Goal: Communication & Community: Answer question/provide support

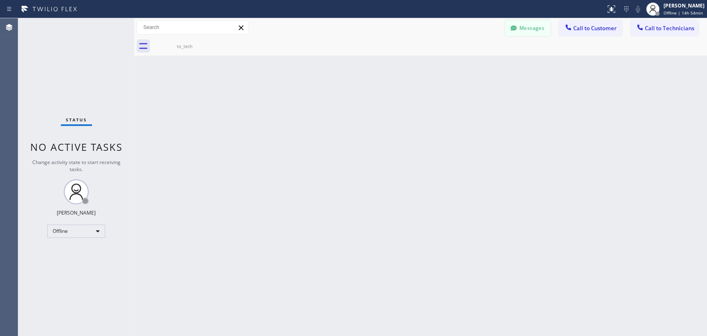
click at [527, 28] on button "Messages" at bounding box center [528, 28] width 46 height 16
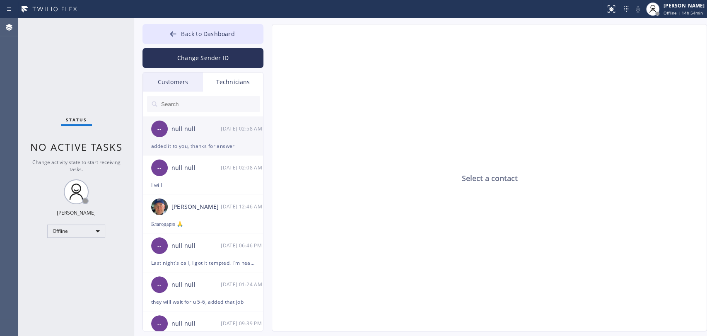
click at [219, 136] on div "-- null null 09/10 02:58 AM" at bounding box center [203, 128] width 121 height 25
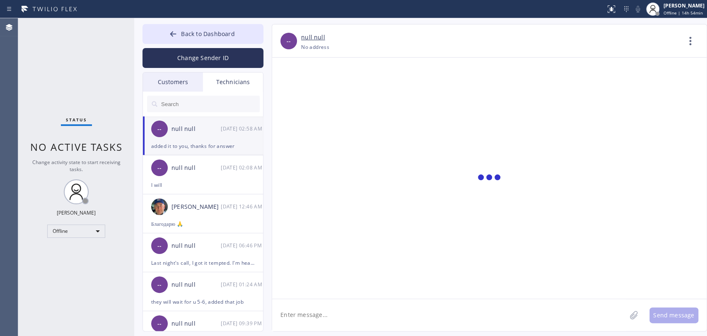
scroll to position [4122, 0]
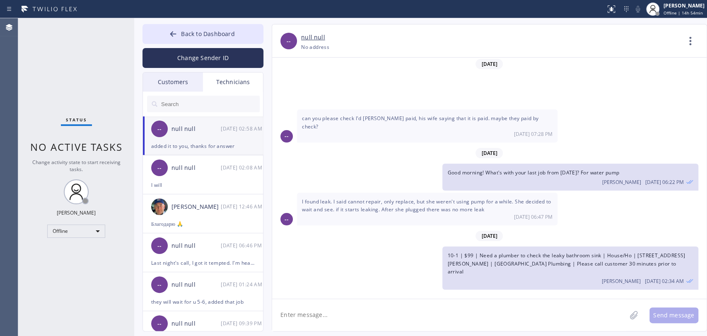
click at [86, 237] on div "Status No active tasks Change activity state to start receiving tasks. Oleksiy …" at bounding box center [76, 177] width 116 height 318
click at [86, 232] on div "Offline" at bounding box center [76, 230] width 58 height 13
click at [89, 252] on li "Available" at bounding box center [76, 252] width 56 height 10
click at [239, 31] on button "Back to Dashboard" at bounding box center [202, 34] width 121 height 20
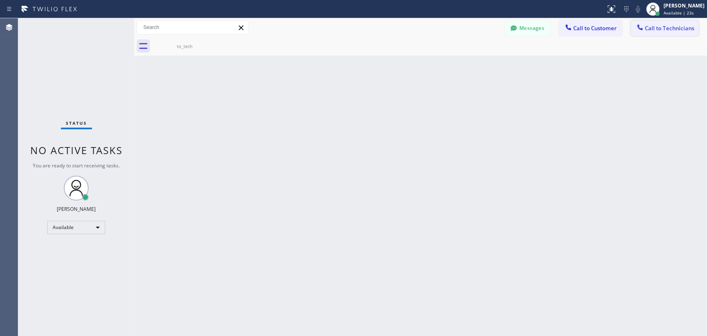
click at [636, 26] on span "Call to Technicians" at bounding box center [669, 27] width 49 height 7
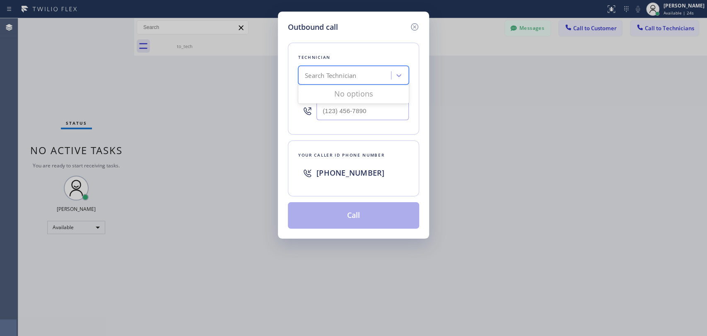
click at [318, 77] on div "Search Technician" at bounding box center [330, 76] width 51 height 10
type input "[PERSON_NAME]"
click at [327, 93] on div "[PERSON_NAME]" at bounding box center [353, 92] width 111 height 15
type input "[PHONE_NUMBER]"
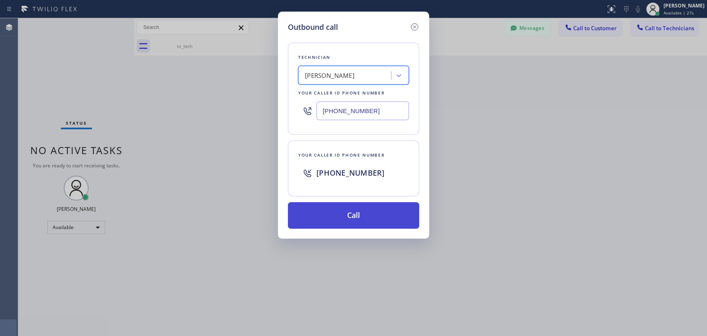
click at [338, 218] on button "Call" at bounding box center [353, 215] width 131 height 26
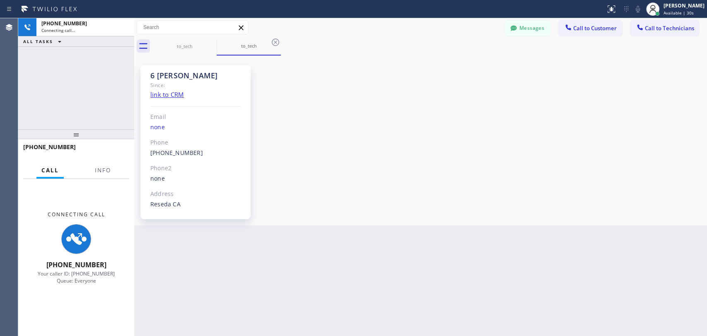
scroll to position [67772, 0]
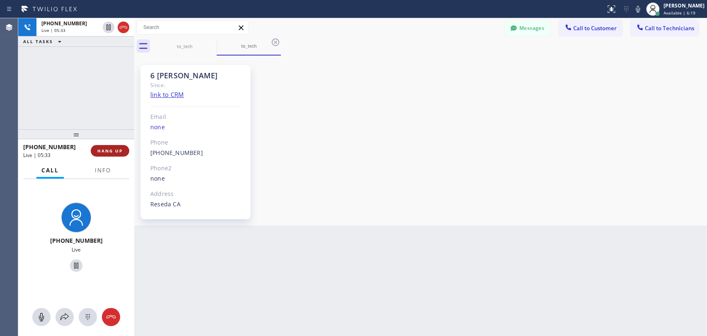
click at [111, 149] on span "HANG UP" at bounding box center [109, 151] width 25 height 6
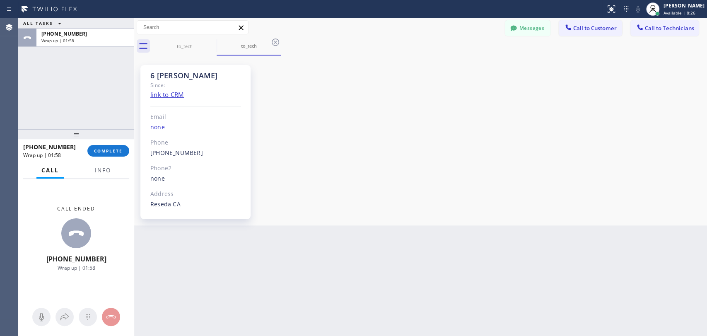
click at [108, 143] on div "+18189669606 Wrap up | 01:58 COMPLETE" at bounding box center [76, 151] width 106 height 22
click at [107, 154] on button "COMPLETE" at bounding box center [108, 151] width 42 height 12
click at [105, 134] on div at bounding box center [76, 134] width 116 height 10
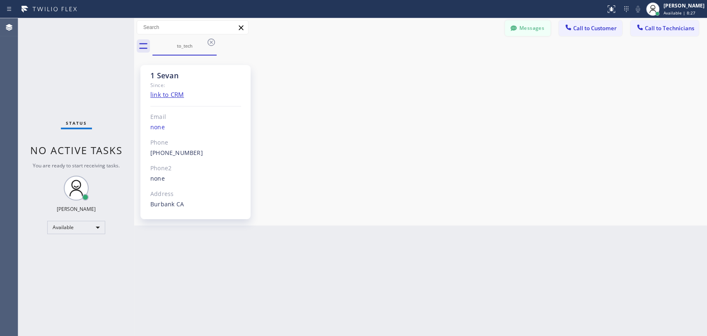
click at [522, 25] on button "Messages" at bounding box center [528, 28] width 46 height 16
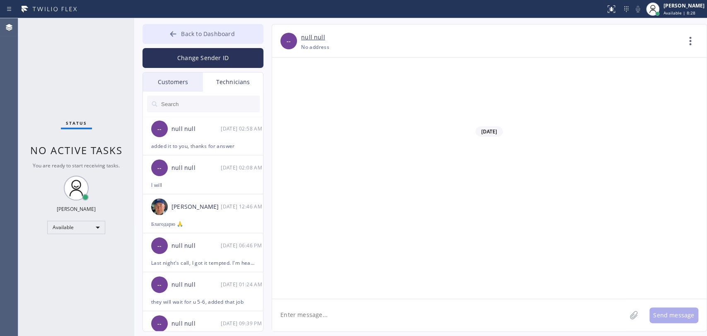
click at [205, 31] on span "Back to Dashboard" at bounding box center [207, 34] width 53 height 8
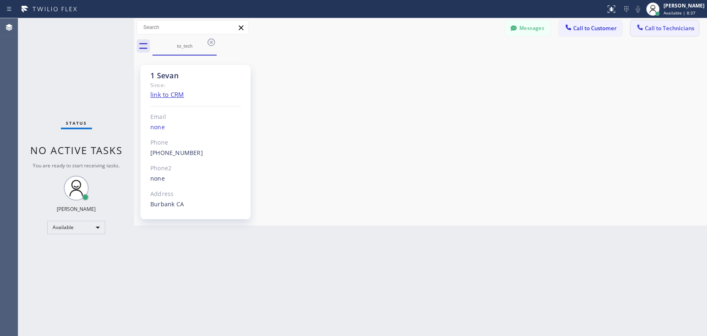
click at [636, 20] on div "Messages Call to Customer Call to Technicians Outbound call Location Search loc…" at bounding box center [420, 27] width 573 height 19
click at [636, 29] on button "Call to Technicians" at bounding box center [664, 28] width 68 height 16
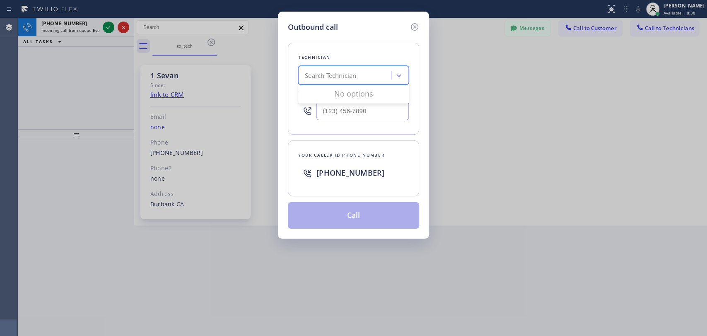
click at [371, 75] on div "Search Technician" at bounding box center [346, 75] width 90 height 14
click at [408, 26] on div "Outbound call" at bounding box center [353, 27] width 131 height 11
click at [412, 25] on icon at bounding box center [414, 27] width 10 height 10
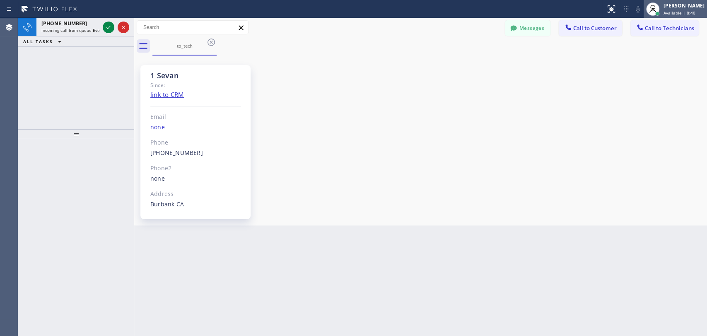
click at [636, 10] on icon at bounding box center [653, 9] width 10 height 10
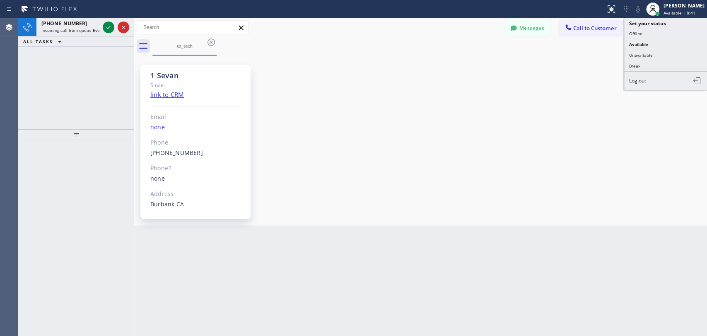
click at [628, 56] on button "Unavailable" at bounding box center [665, 55] width 83 height 11
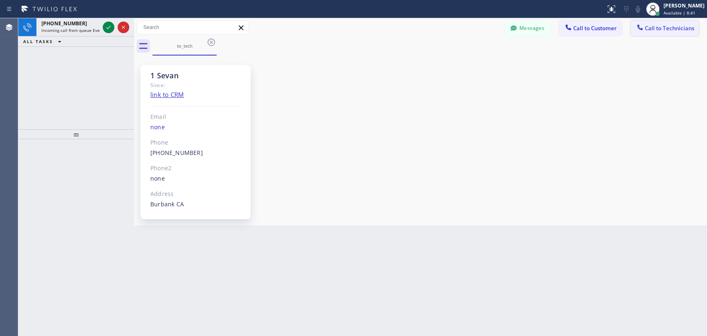
click at [636, 31] on span "Call to Technicians" at bounding box center [669, 27] width 49 height 7
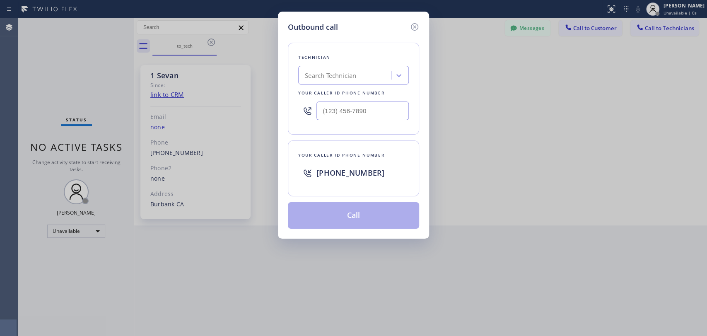
click at [359, 71] on div "Search Technician" at bounding box center [346, 75] width 90 height 14
type input "мфс"
click at [358, 71] on div "Search Technician" at bounding box center [346, 75] width 90 height 14
type input "vach"
click at [337, 97] on div "Vache Katabyan" at bounding box center [353, 92] width 111 height 15
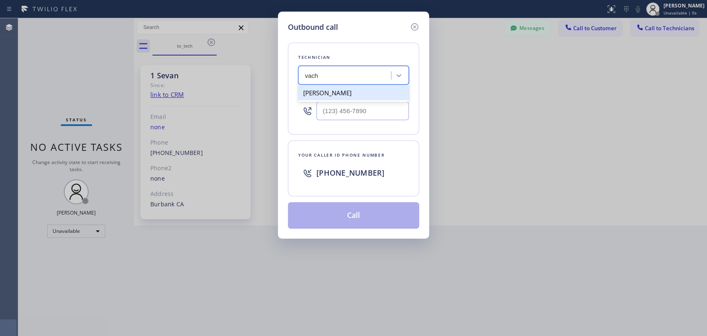
type input "(818) 261-4699"
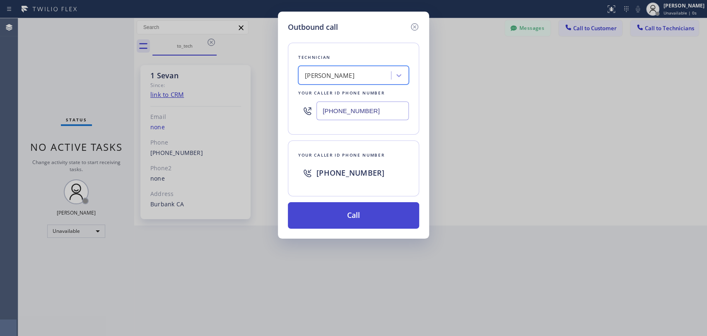
click at [353, 215] on button "Call" at bounding box center [353, 215] width 131 height 26
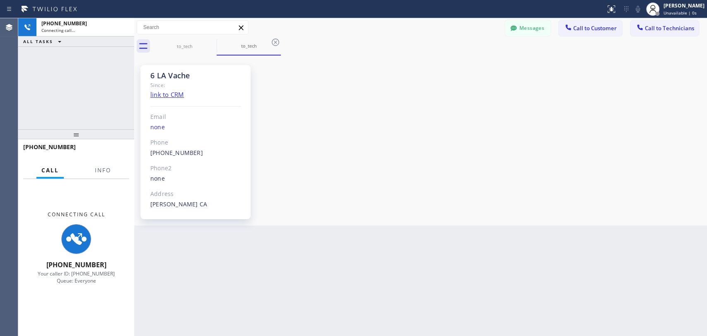
scroll to position [19560, 0]
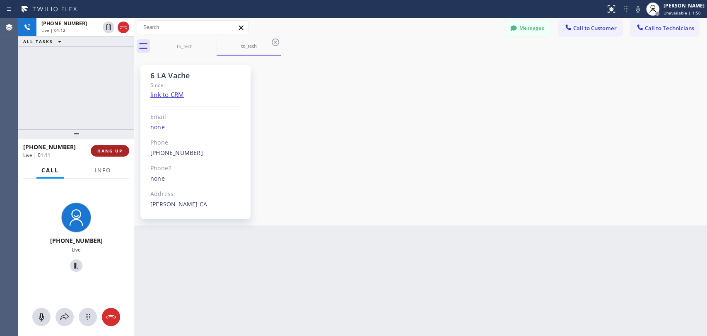
click at [113, 150] on span "HANG UP" at bounding box center [109, 151] width 25 height 6
click at [636, 16] on div "Oleksiy Dmitriev Unavailable | 1:50" at bounding box center [674, 9] width 63 height 18
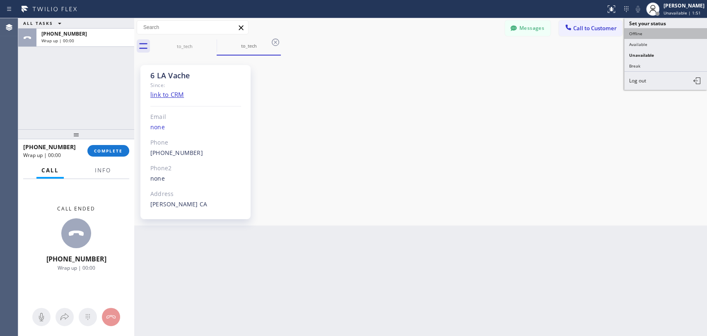
click at [636, 30] on button "Offline" at bounding box center [665, 33] width 83 height 11
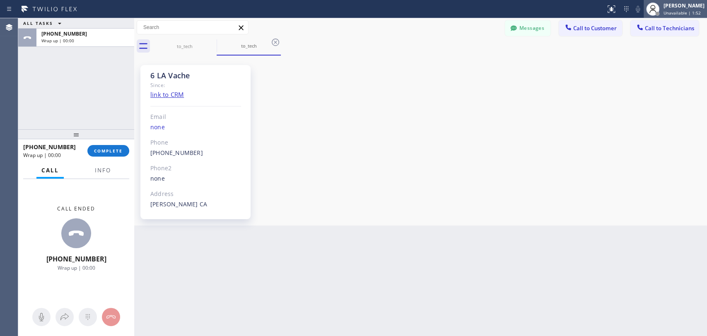
click at [636, 12] on span "Unavailable | 1:52" at bounding box center [681, 13] width 37 height 6
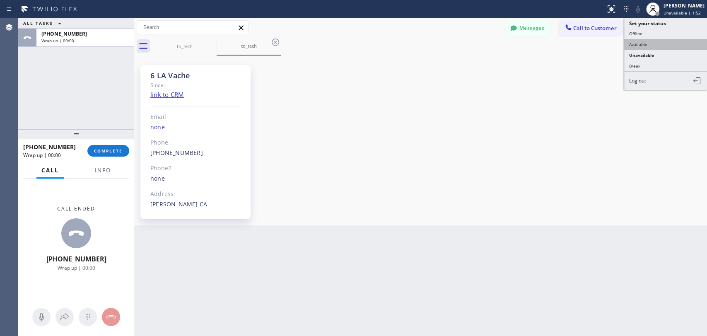
click at [636, 39] on button "Available" at bounding box center [665, 44] width 83 height 11
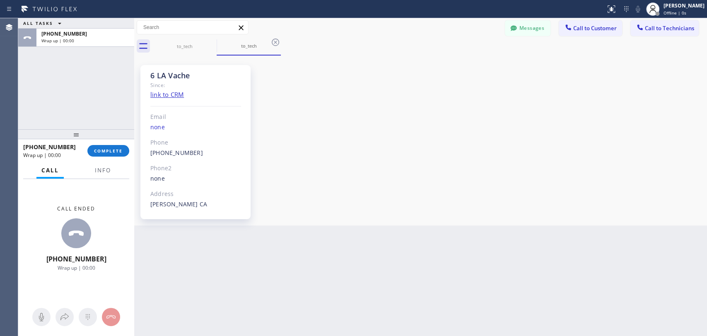
click at [636, 35] on button "Call to Technicians" at bounding box center [664, 28] width 68 height 16
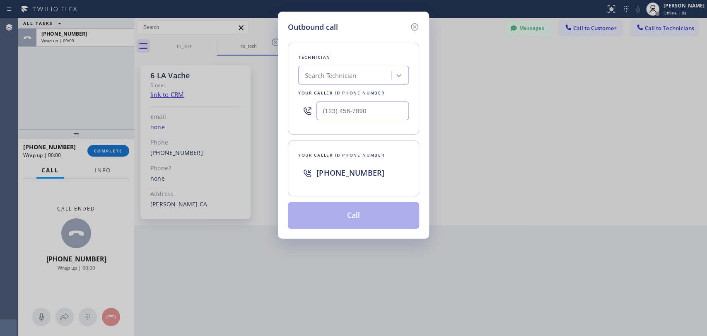
click at [636, 29] on div "Outbound call Technician Search Technician Your caller id phone number Your cal…" at bounding box center [353, 168] width 707 height 336
click at [325, 76] on div "Search Technician" at bounding box center [330, 76] width 51 height 10
type input "Т"
type input "Nick"
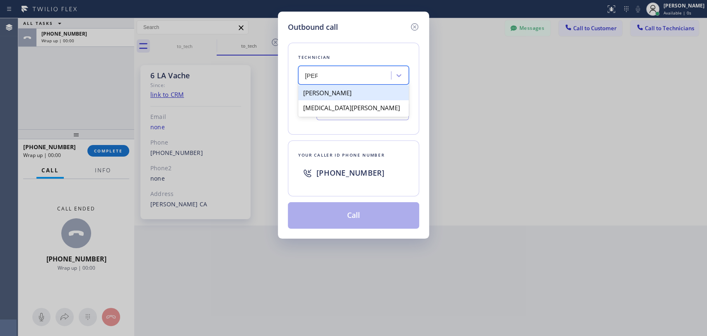
click at [334, 96] on div "[PERSON_NAME]" at bounding box center [353, 92] width 111 height 15
type input "[PHONE_NUMBER]"
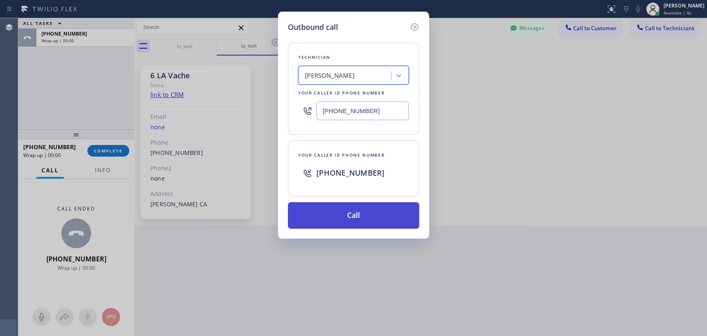
click at [339, 206] on button "Call" at bounding box center [353, 215] width 131 height 26
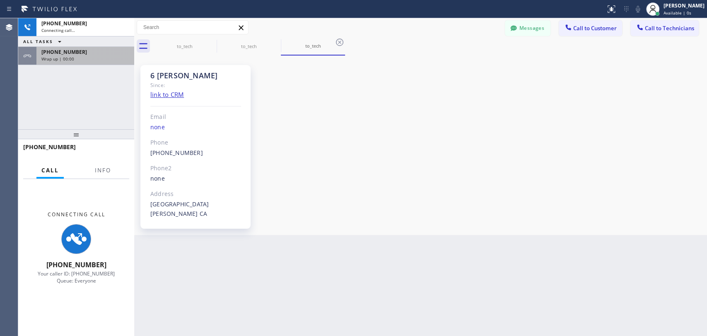
click at [63, 47] on div "+18182614699 Wrap up | 00:00" at bounding box center [83, 56] width 94 height 18
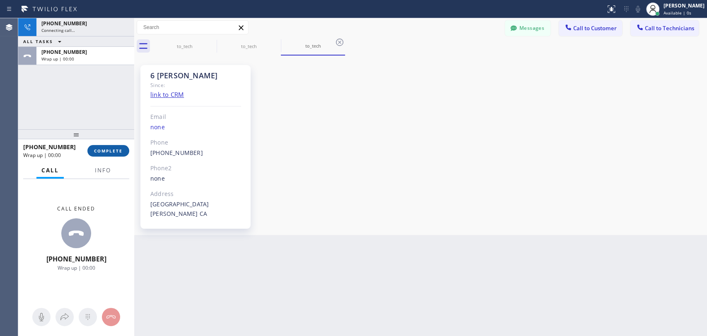
click at [107, 138] on div at bounding box center [76, 134] width 116 height 10
click at [110, 146] on div "+18182614699 Wrap up | 00:00 COMPLETE" at bounding box center [76, 151] width 106 height 22
click at [112, 151] on span "COMPLETE" at bounding box center [108, 151] width 29 height 6
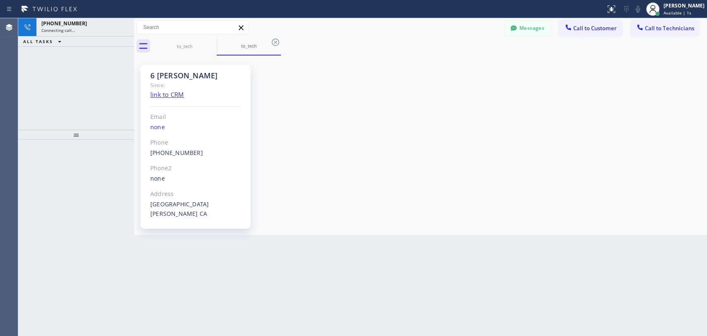
scroll to position [89604, 0]
click at [123, 27] on icon at bounding box center [123, 27] width 10 height 10
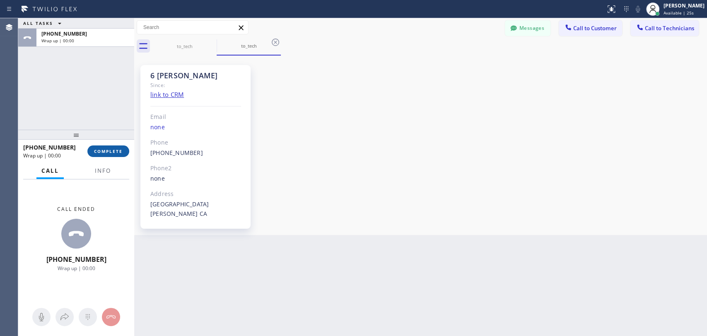
click at [107, 151] on span "COMPLETE" at bounding box center [108, 151] width 29 height 6
drag, startPoint x: 662, startPoint y: 50, endPoint x: 657, endPoint y: 21, distance: 29.3
click at [636, 47] on div "to_tech to_tech" at bounding box center [429, 46] width 554 height 19
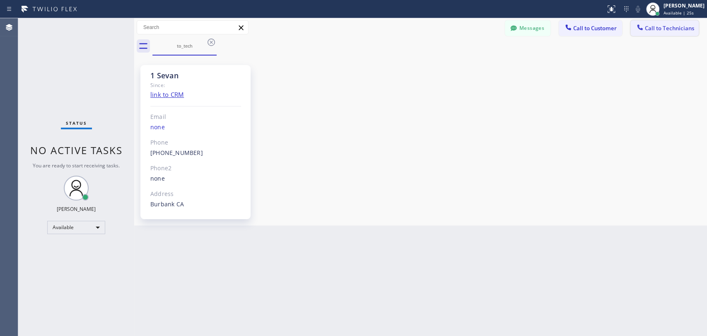
click at [636, 21] on button "Call to Technicians" at bounding box center [664, 28] width 68 height 16
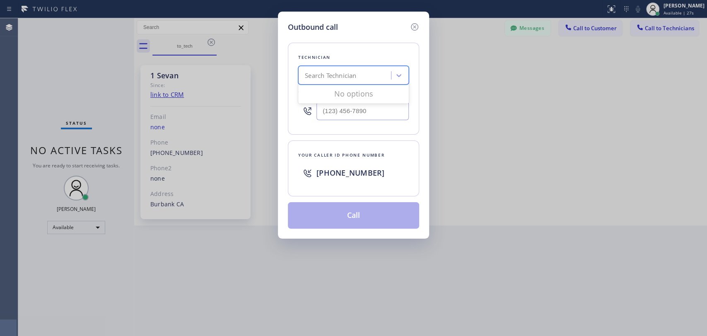
click at [349, 75] on div "Search Technician" at bounding box center [330, 76] width 51 height 10
type input "arty"
click at [335, 90] on div "Artyom Khachatryan" at bounding box center [353, 92] width 111 height 15
type input "(818) 398-9920"
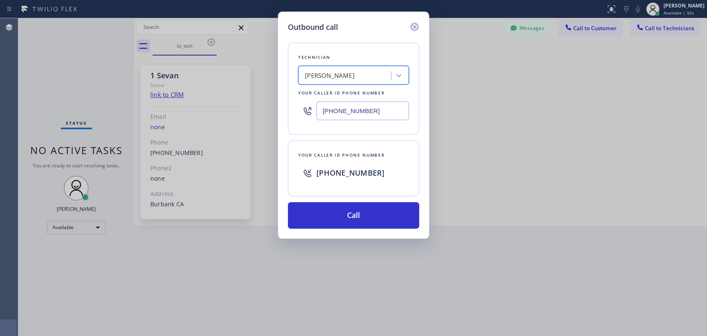
click at [415, 26] on icon at bounding box center [414, 27] width 10 height 10
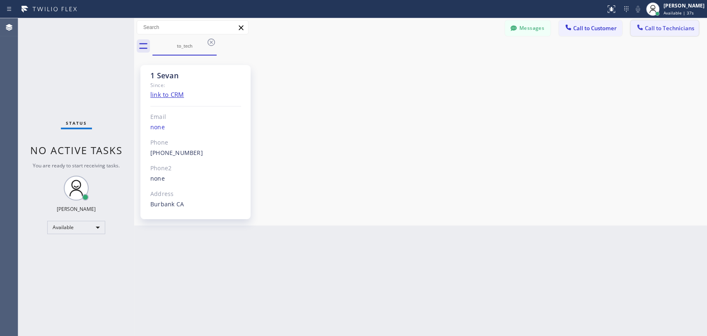
click at [636, 31] on span "Call to Technicians" at bounding box center [669, 27] width 49 height 7
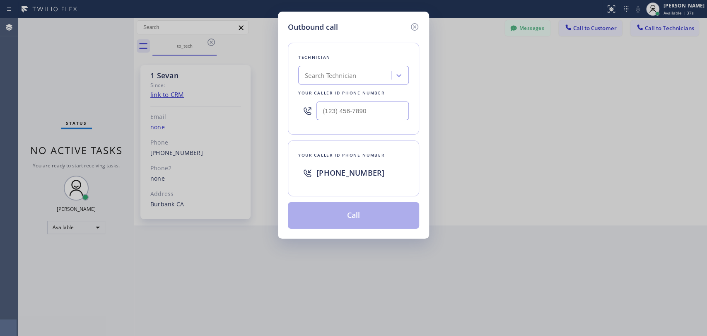
drag, startPoint x: 425, startPoint y: 69, endPoint x: 386, endPoint y: 72, distance: 39.5
click at [422, 69] on div "Outbound call Technician Search Technician Your caller id phone number Your cal…" at bounding box center [353, 168] width 707 height 336
click at [384, 72] on div "Search Technician" at bounding box center [353, 75] width 111 height 19
type input "Firu"
click at [346, 94] on div "Firuz Dadadzhanov" at bounding box center [353, 92] width 111 height 15
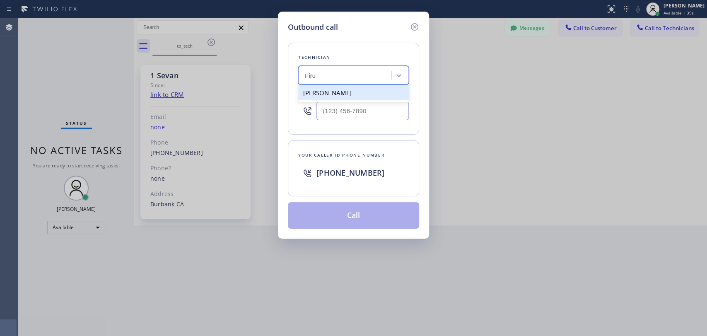
type input "[PHONE_NUMBER]"
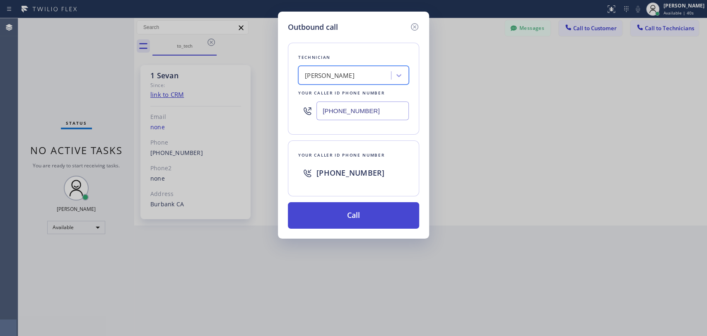
click at [324, 214] on button "Call" at bounding box center [353, 215] width 131 height 26
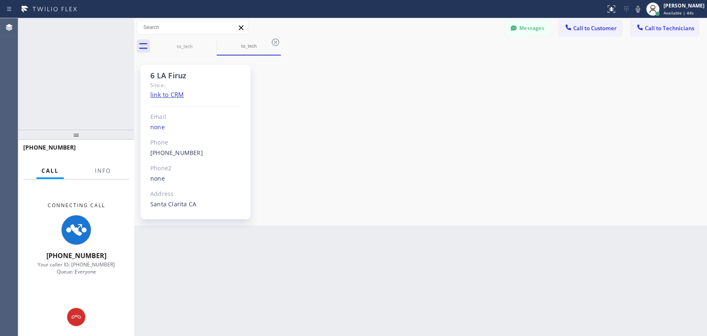
scroll to position [4122, 0]
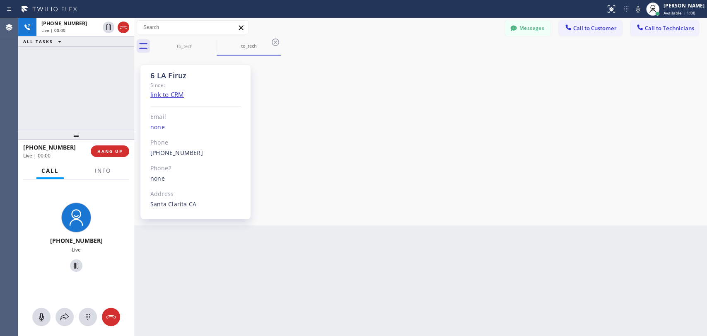
click at [168, 75] on div "6 LA Firuz" at bounding box center [195, 76] width 91 height 10
click at [165, 75] on div "6 LA Firuz" at bounding box center [195, 76] width 91 height 10
drag, startPoint x: 149, startPoint y: 75, endPoint x: 203, endPoint y: 80, distance: 54.1
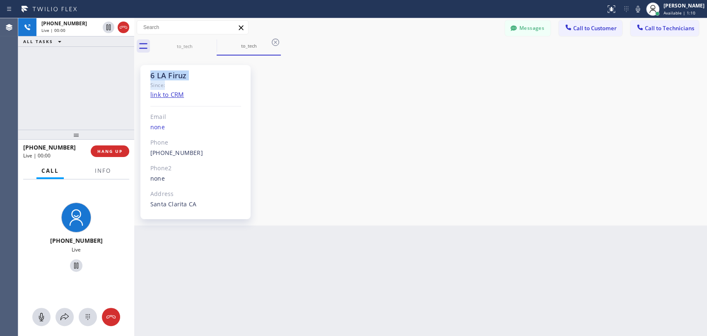
click at [203, 80] on div "6 LA Firuz Since: link to CRM Email none Phone (949) 919-2234 Outbound call Tec…" at bounding box center [195, 142] width 110 height 154
click at [203, 80] on div "Since:" at bounding box center [195, 85] width 91 height 10
drag, startPoint x: 202, startPoint y: 79, endPoint x: 162, endPoint y: 77, distance: 40.2
click at [162, 77] on div "6 LA Firuz" at bounding box center [195, 76] width 91 height 10
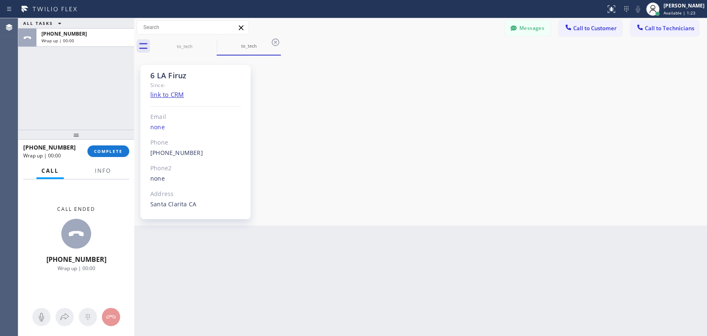
drag, startPoint x: 110, startPoint y: 129, endPoint x: 110, endPoint y: 144, distance: 15.3
click at [110, 133] on div at bounding box center [76, 135] width 116 height 10
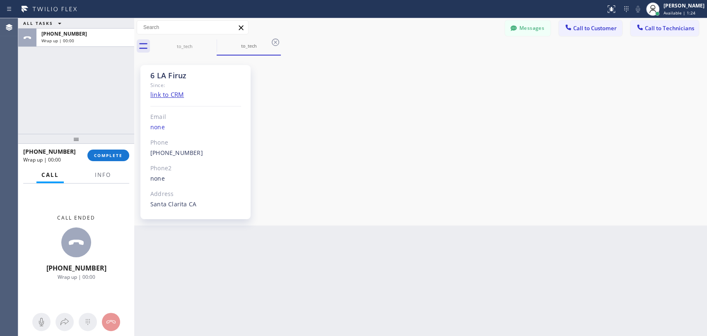
drag, startPoint x: 110, startPoint y: 144, endPoint x: 111, endPoint y: 149, distance: 5.0
click at [111, 144] on div at bounding box center [76, 139] width 116 height 10
click at [111, 151] on div "+19499192234 Wrap up | 00:00 COMPLETE" at bounding box center [76, 158] width 106 height 22
click at [111, 153] on button "COMPLETE" at bounding box center [108, 158] width 42 height 12
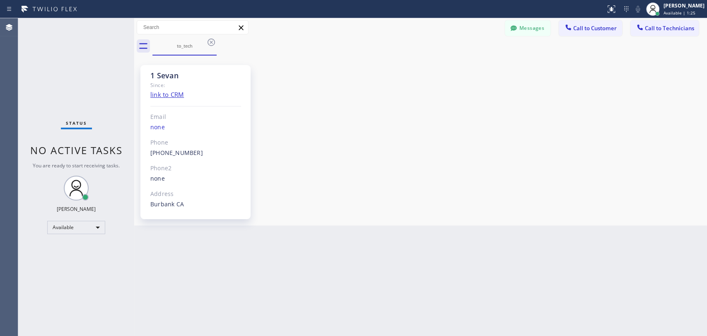
click at [636, 37] on div "to_tech" at bounding box center [429, 46] width 554 height 19
click at [636, 33] on button "Call to Technicians" at bounding box center [664, 28] width 68 height 16
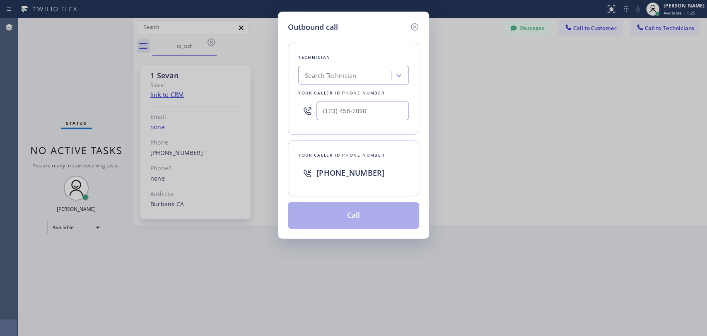
click at [390, 74] on div "Outbound call Technician Search Technician Your caller id phone number Your cal…" at bounding box center [353, 168] width 707 height 336
click at [390, 74] on div "Search Technician" at bounding box center [346, 75] width 90 height 14
type input "vac"
click at [390, 74] on div "Search Technician" at bounding box center [353, 75] width 111 height 19
type input "firu"
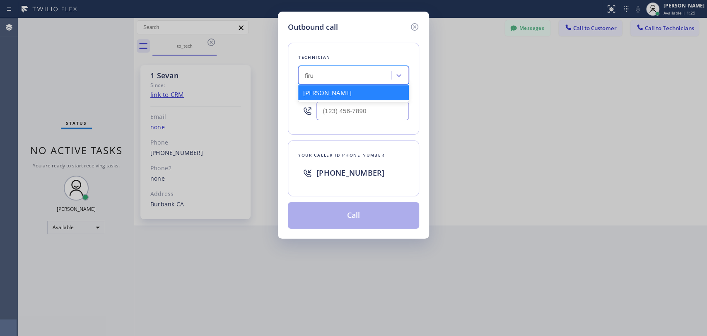
click at [353, 93] on div "Firuz Dadadzhanov" at bounding box center [353, 92] width 111 height 15
type input "[PHONE_NUMBER]"
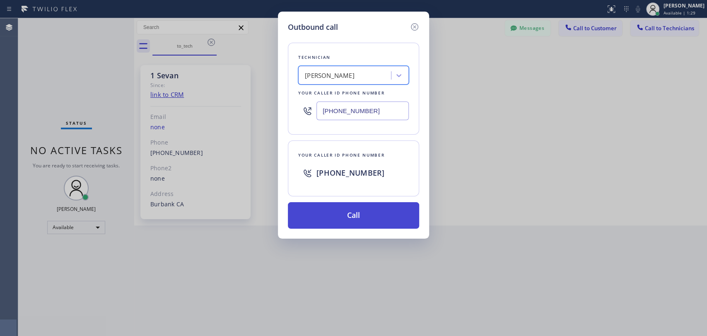
click at [355, 219] on button "Call" at bounding box center [353, 215] width 131 height 26
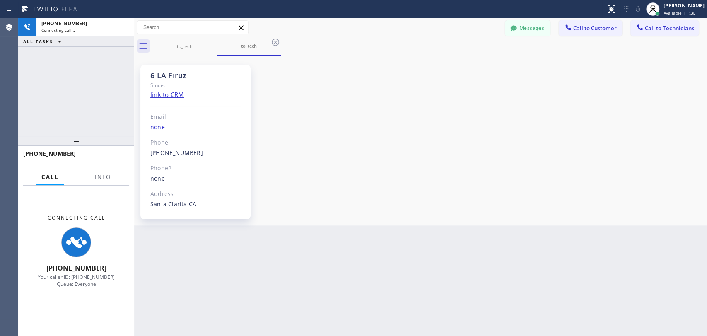
scroll to position [4122, 0]
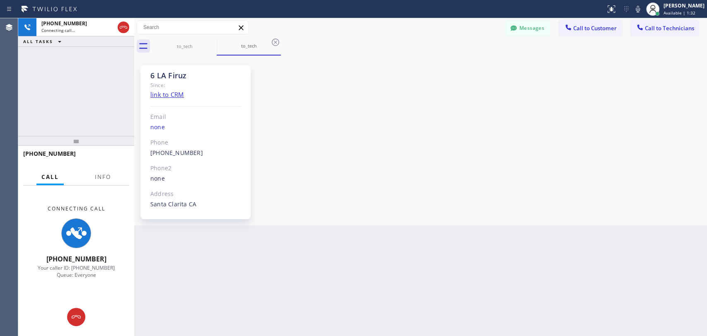
click at [483, 108] on div "6 LA Firuz Since: link to CRM Email none Phone (949) 919-2234 Outbound call Tec…" at bounding box center [420, 141] width 568 height 166
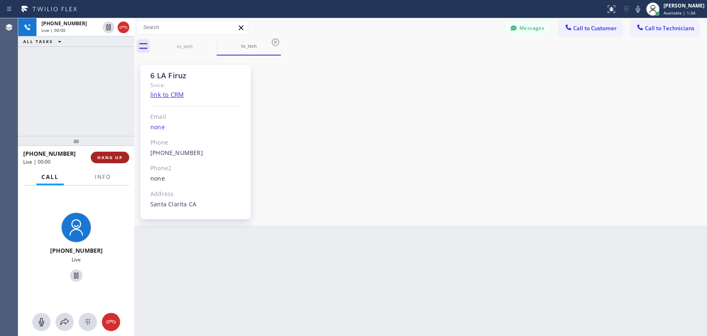
click at [99, 159] on span "HANG UP" at bounding box center [109, 157] width 25 height 6
click at [100, 157] on span "HANG UP" at bounding box center [109, 157] width 25 height 6
click at [100, 154] on span "HANG UP" at bounding box center [109, 157] width 25 height 6
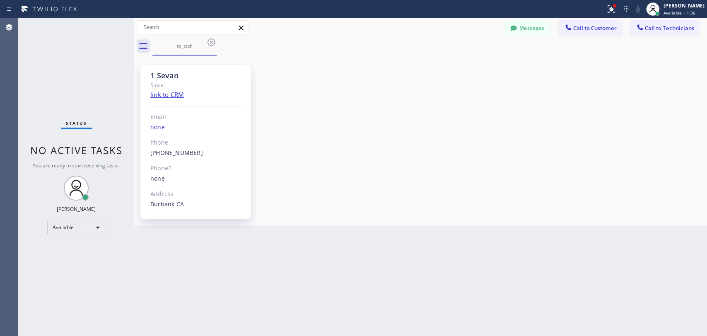
click at [488, 133] on div "1 Sevan Since: link to CRM Email none Phone [PHONE_NUMBER] Outbound call Techni…" at bounding box center [420, 141] width 568 height 166
click at [530, 22] on button "Messages" at bounding box center [528, 28] width 46 height 16
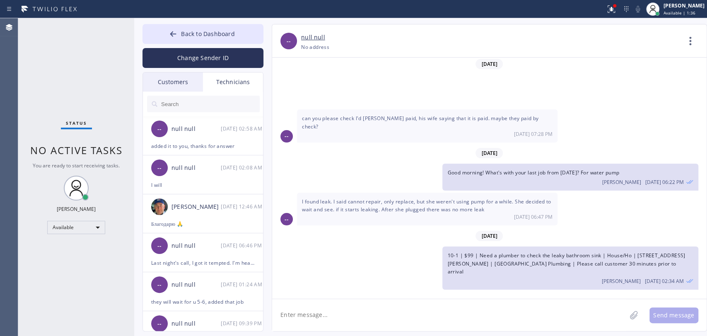
click at [201, 104] on input "text" at bounding box center [209, 104] width 99 height 17
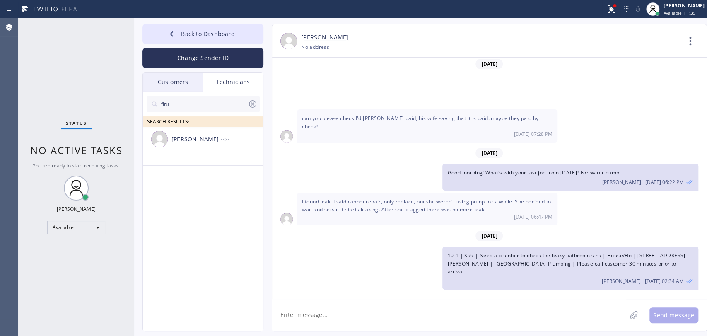
type input "firu"
click at [194, 149] on div "Firuz Dadadzhanov --:--" at bounding box center [203, 139] width 121 height 25
click at [343, 302] on textarea at bounding box center [449, 315] width 354 height 32
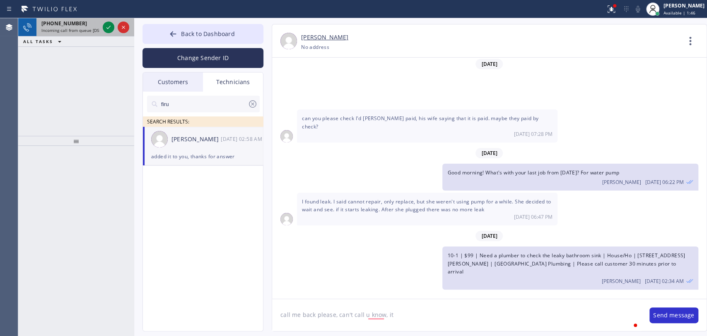
type textarea "call me back please, can't call u know, it"
click at [70, 30] on span "Incoming call from queue [DSRs]" at bounding box center [72, 30] width 63 height 6
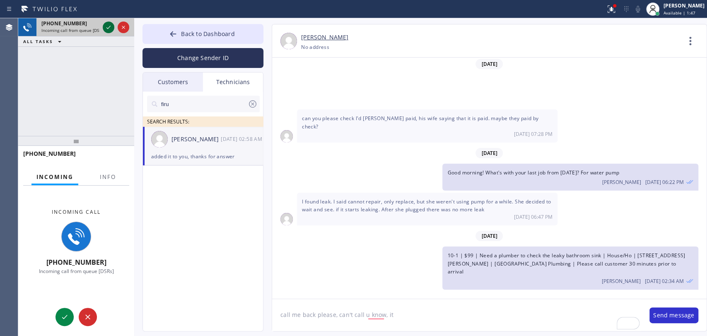
click at [107, 27] on icon at bounding box center [109, 27] width 10 height 10
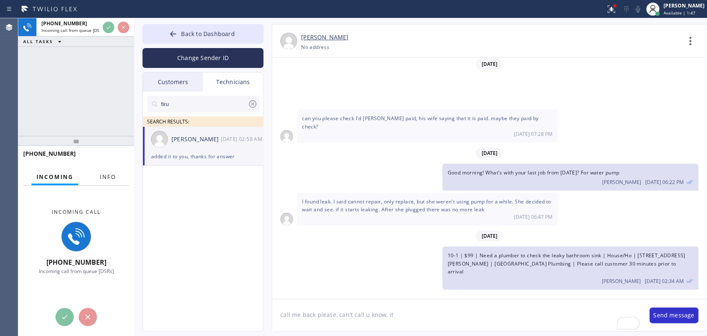
drag, startPoint x: 116, startPoint y: 179, endPoint x: 106, endPoint y: 166, distance: 16.8
click at [116, 179] on button "Info" at bounding box center [108, 177] width 26 height 16
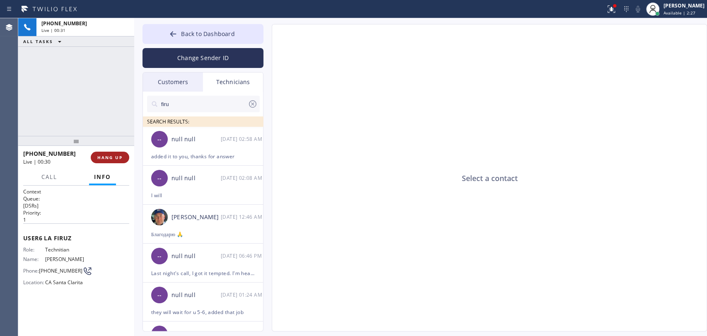
click at [101, 160] on span "HANG UP" at bounding box center [109, 157] width 25 height 6
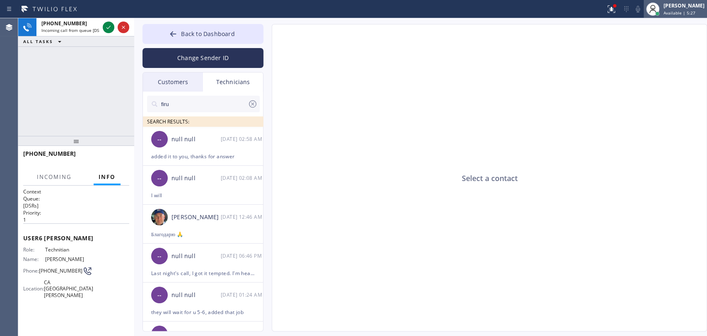
click at [636, 14] on div "Oleksiy Dmitriev Available | 5:27" at bounding box center [684, 9] width 45 height 14
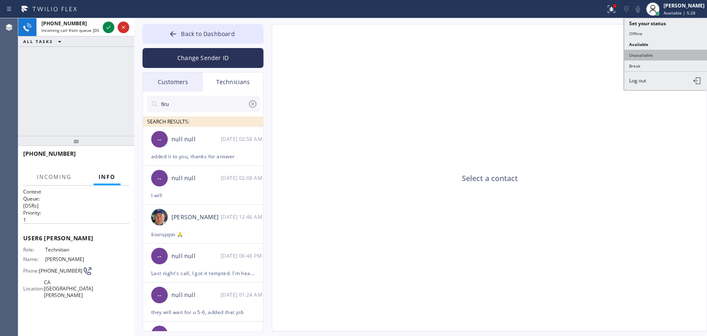
click at [636, 50] on button "Unavailable" at bounding box center [665, 55] width 83 height 11
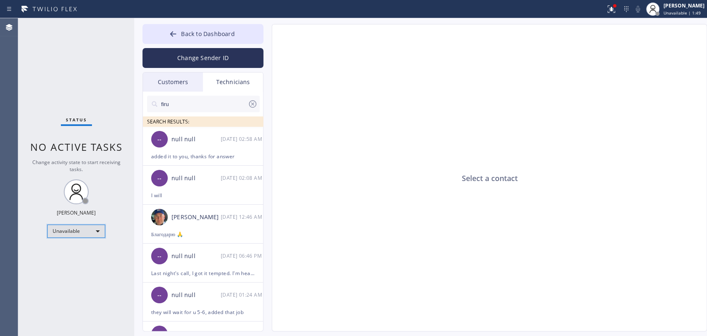
click at [80, 233] on div "Unavailable" at bounding box center [76, 230] width 58 height 13
click at [73, 250] on li "Available" at bounding box center [76, 252] width 56 height 10
click at [73, 250] on div "Status No active tasks Change activity state to start receiving tasks. Oleksiy …" at bounding box center [76, 177] width 116 height 318
click at [169, 33] on div at bounding box center [173, 35] width 10 height 10
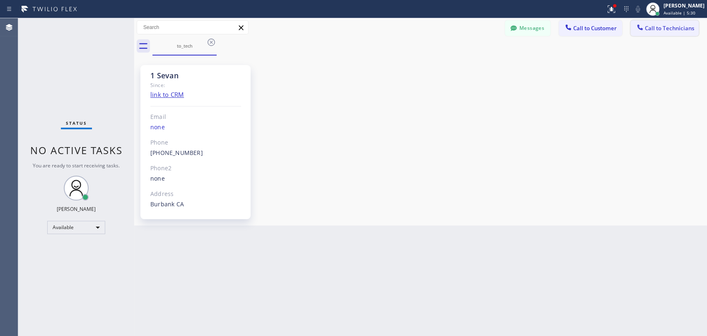
click at [636, 31] on span "Call to Technicians" at bounding box center [669, 27] width 49 height 7
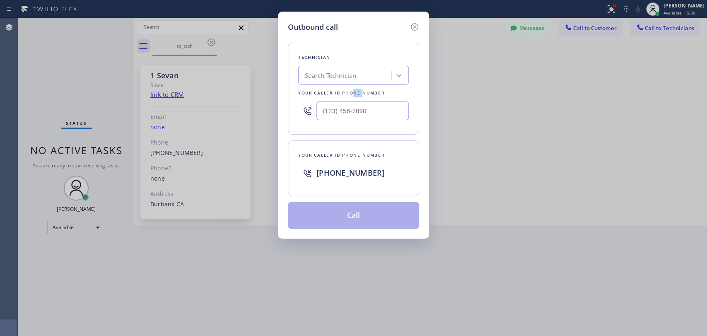
drag, startPoint x: 361, startPoint y: 86, endPoint x: 352, endPoint y: 95, distance: 12.3
click at [352, 94] on div "Technician Search Technician Your caller id phone number" at bounding box center [353, 89] width 131 height 92
click at [356, 85] on div "Technician Search Technician Your caller id phone number" at bounding box center [353, 89] width 131 height 92
click at [355, 78] on div "Search Technician" at bounding box center [330, 76] width 51 height 10
type input "seva"
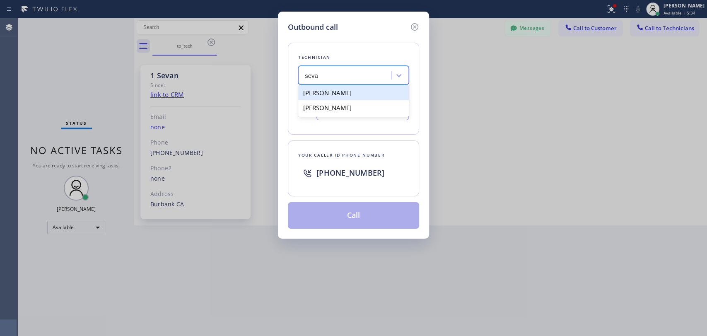
click at [323, 93] on div "[PERSON_NAME]" at bounding box center [353, 92] width 111 height 15
type input "[PHONE_NUMBER]"
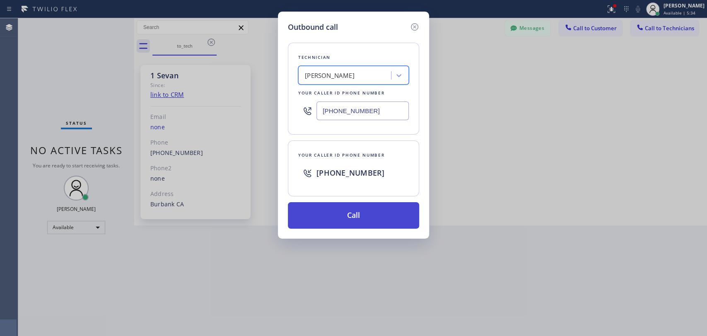
click at [335, 213] on button "Call" at bounding box center [353, 215] width 131 height 26
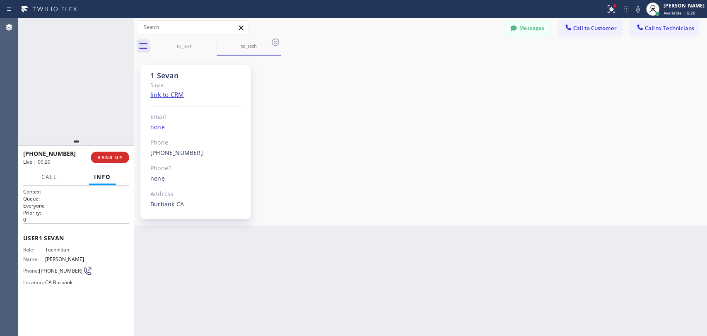
scroll to position [2532, 0]
click at [113, 155] on span "HANG UP" at bounding box center [109, 157] width 25 height 6
click at [121, 145] on div at bounding box center [76, 141] width 116 height 10
click at [118, 154] on button "COMPLETE" at bounding box center [108, 158] width 42 height 12
click at [102, 113] on div "ALL TASKS ALL TASKS ACTIVE TASKS TASKS IN WRAP UP +18184800219 Wrap up | 00:43" at bounding box center [76, 77] width 116 height 118
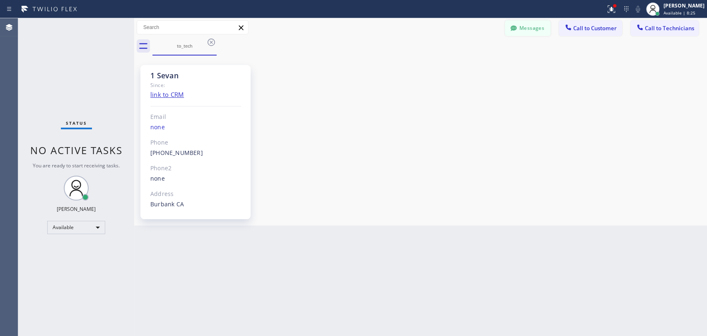
click at [539, 25] on button "Messages" at bounding box center [528, 28] width 46 height 16
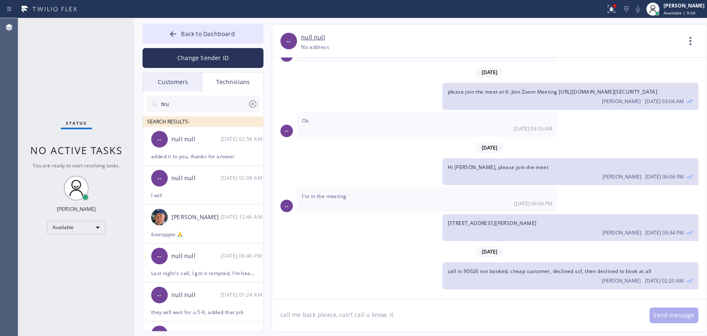
click at [187, 108] on input "firu" at bounding box center [203, 104] width 87 height 17
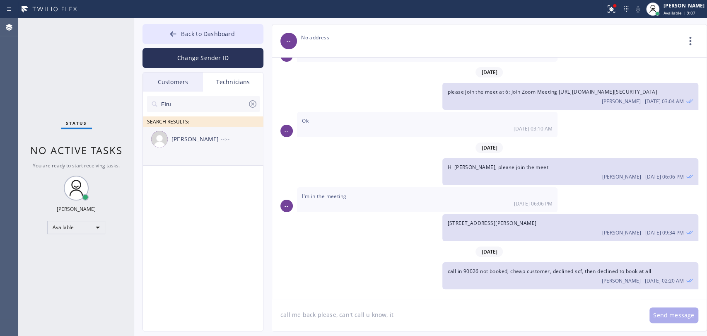
type input "FIru"
click at [194, 144] on div "Firuz Dadadzhanov --:--" at bounding box center [203, 139] width 121 height 25
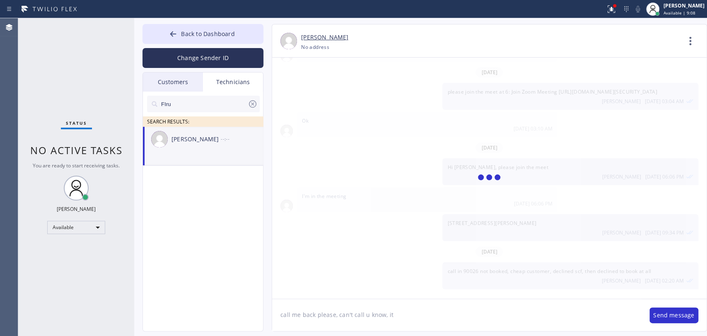
scroll to position [4122, 0]
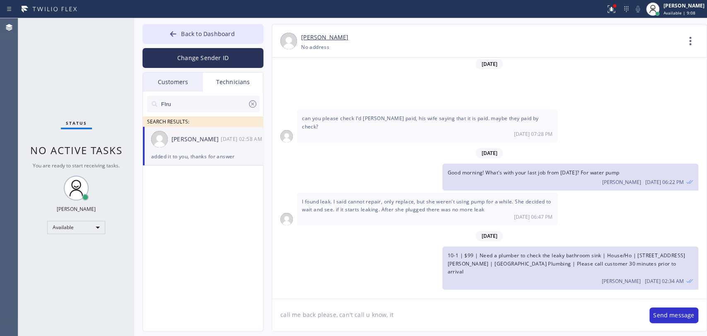
click at [368, 302] on textarea "call me back please, can't call u know, it" at bounding box center [456, 315] width 369 height 32
type textarea "9-12 just got cancelled"
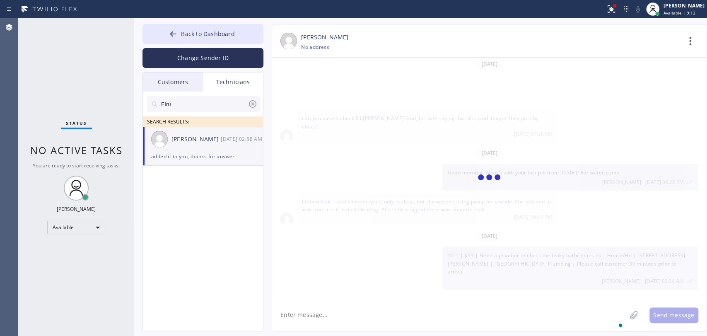
scroll to position [4151, 0]
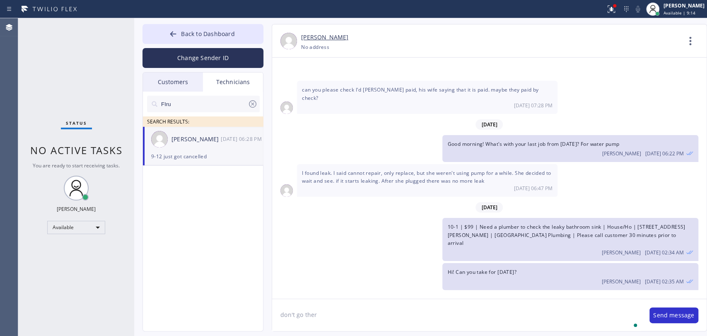
type textarea "don't go there"
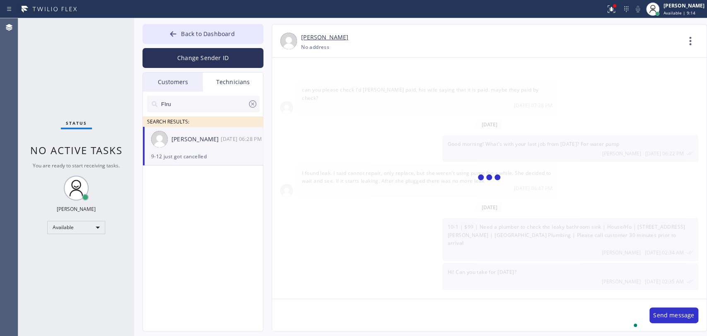
scroll to position [4180, 0]
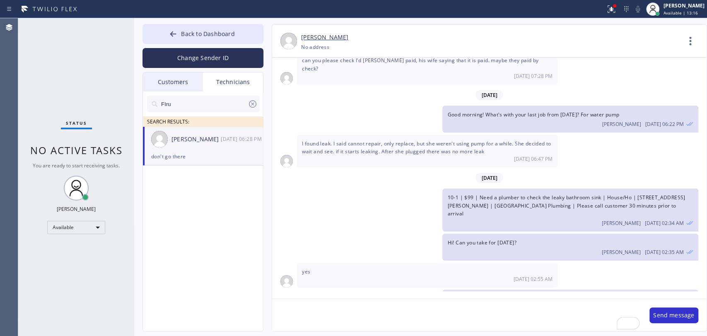
click at [279, 14] on div at bounding box center [302, 8] width 599 height 13
drag, startPoint x: 246, startPoint y: 35, endPoint x: 377, endPoint y: 34, distance: 131.2
click at [245, 34] on button "Back to Dashboard" at bounding box center [202, 34] width 121 height 20
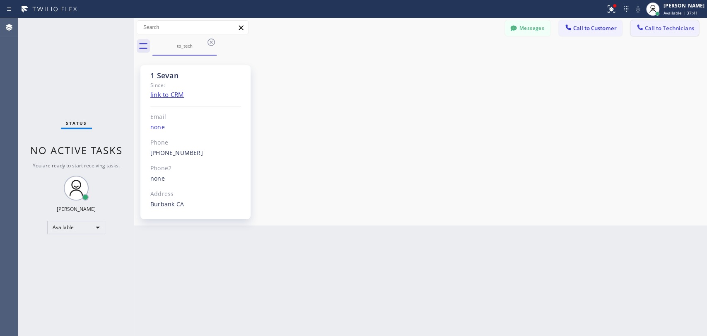
click at [636, 29] on icon at bounding box center [639, 26] width 5 height 5
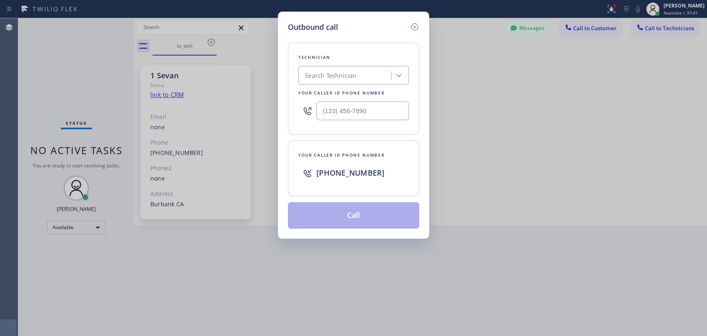
drag, startPoint x: 471, startPoint y: 41, endPoint x: 467, endPoint y: 42, distance: 4.7
click at [471, 41] on div "Outbound call Technician Search Technician Your caller id phone number Your cal…" at bounding box center [353, 168] width 707 height 336
drag, startPoint x: 388, startPoint y: 73, endPoint x: 380, endPoint y: 74, distance: 7.9
click at [380, 74] on div "Search Technician" at bounding box center [353, 75] width 111 height 19
type input "serg"
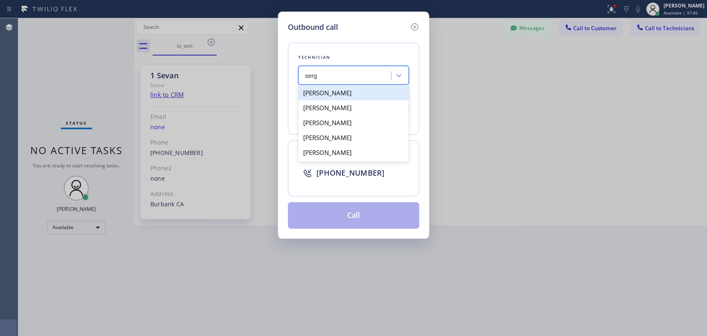
click at [328, 92] on div "[PERSON_NAME]" at bounding box center [353, 92] width 111 height 15
type input "[PHONE_NUMBER]"
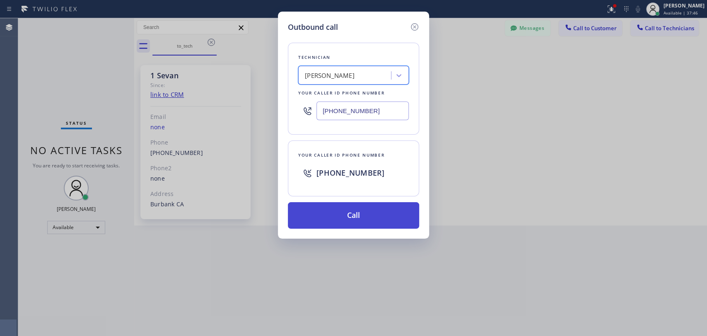
click at [330, 210] on button "Call" at bounding box center [353, 215] width 131 height 26
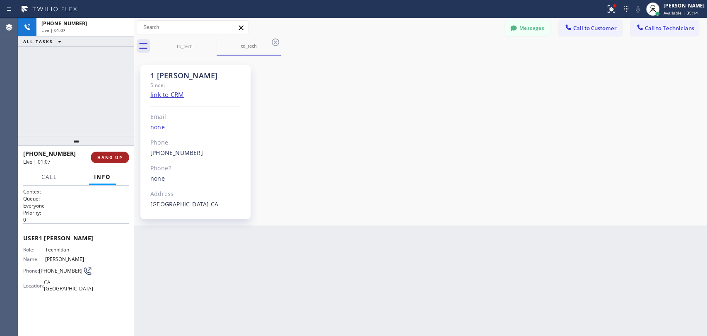
click at [107, 157] on span "HANG UP" at bounding box center [109, 157] width 25 height 6
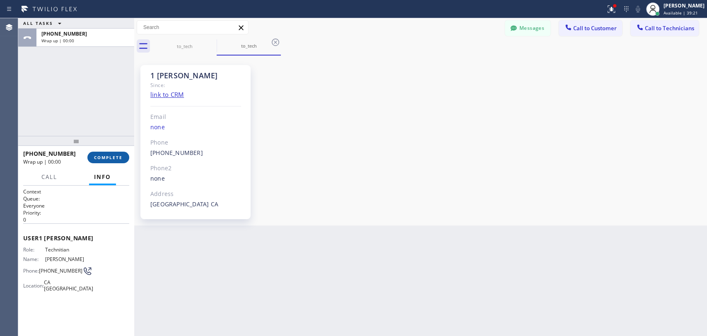
drag, startPoint x: 102, startPoint y: 160, endPoint x: 108, endPoint y: 154, distance: 8.5
click at [102, 160] on span "COMPLETE" at bounding box center [108, 157] width 29 height 6
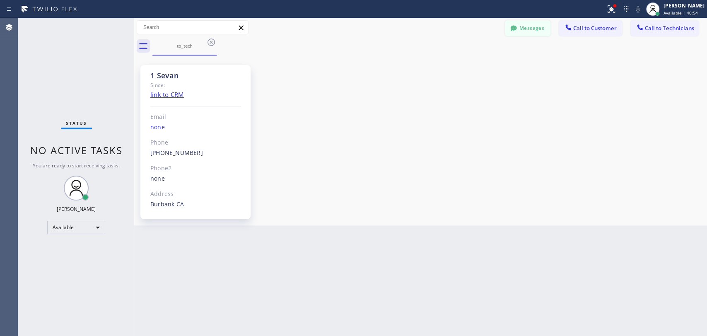
click at [537, 25] on button "Messages" at bounding box center [528, 28] width 46 height 16
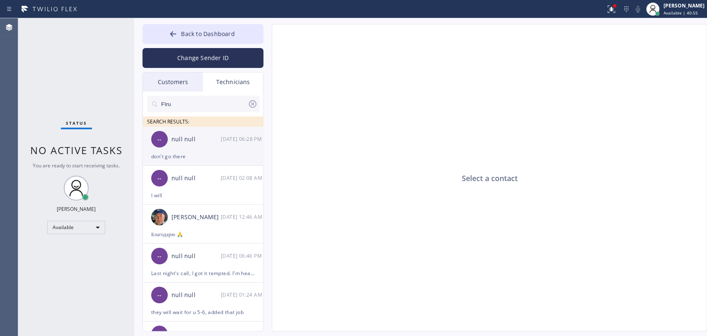
click at [230, 155] on div "don't go there" at bounding box center [203, 157] width 104 height 10
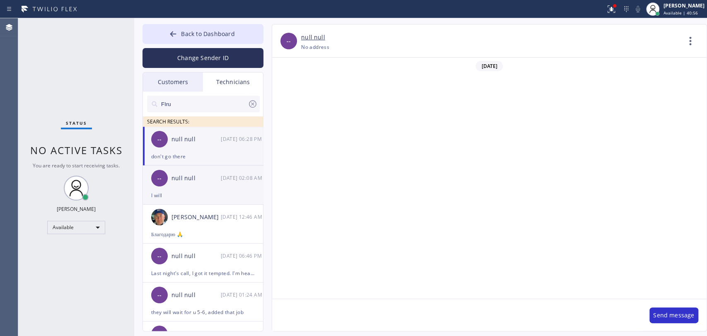
scroll to position [4180, 0]
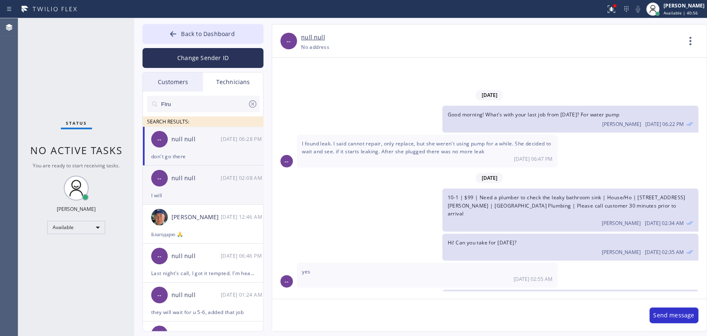
click at [215, 184] on div "-- null null [DATE] 02:08 AM" at bounding box center [203, 178] width 121 height 25
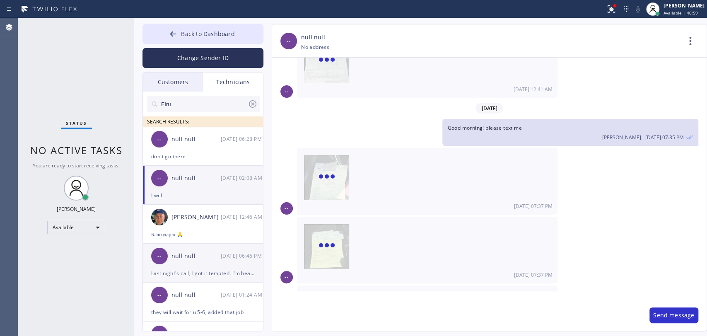
click at [238, 266] on div "-- null null [DATE] 06:46 PM" at bounding box center [203, 255] width 121 height 25
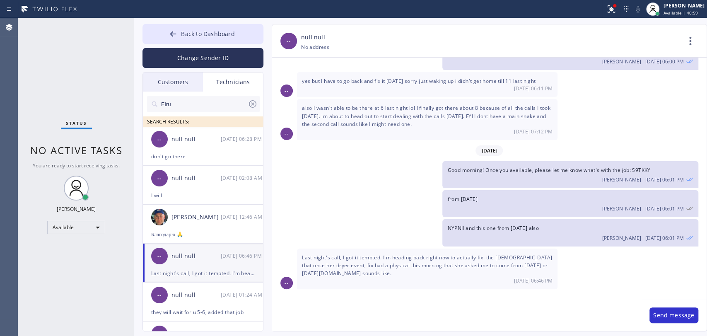
scroll to position [1325, 0]
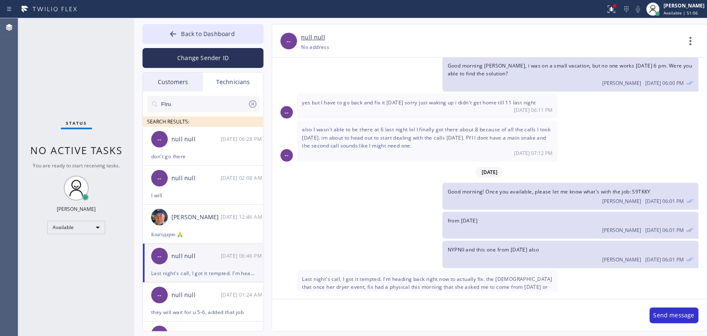
click at [327, 275] on span "Last night's call, I got it tempted. I'm heading back right now to actually fix…" at bounding box center [427, 286] width 250 height 23
click at [185, 34] on span "Back to Dashboard" at bounding box center [207, 34] width 53 height 8
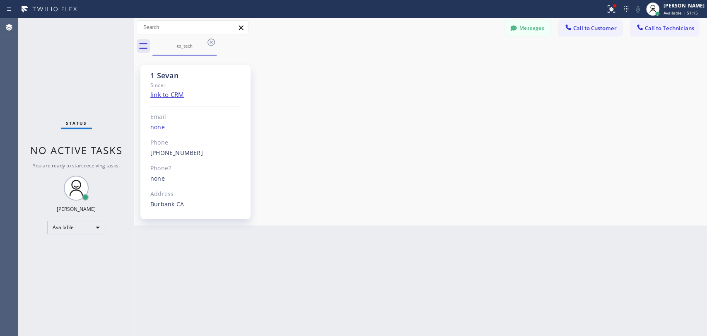
click at [606, 329] on div "Back to Dashboard Change Sender ID Customers Technicians KE [PERSON_NAME] [DATE…" at bounding box center [420, 177] width 573 height 318
drag, startPoint x: 325, startPoint y: 136, endPoint x: 301, endPoint y: 133, distance: 24.2
click at [319, 135] on div "1 Sevan Since: link to CRM Email none Phone [PHONE_NUMBER] Outbound call Techni…" at bounding box center [420, 141] width 568 height 166
click at [445, 113] on div "1 Sevan Since: link to CRM Email none Phone [PHONE_NUMBER] Outbound call Techni…" at bounding box center [420, 141] width 568 height 166
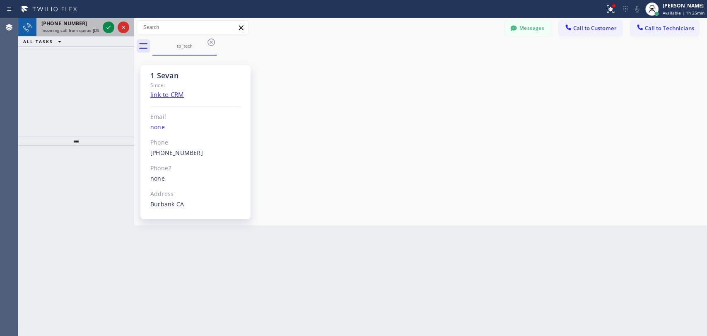
click at [66, 30] on span "Incoming call from queue [DSRs]" at bounding box center [72, 30] width 63 height 6
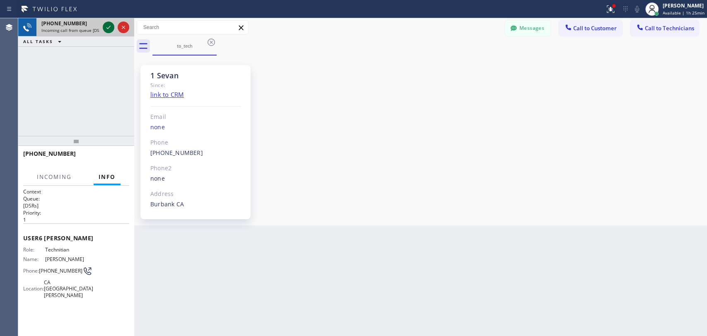
click at [108, 27] on icon at bounding box center [109, 27] width 10 height 10
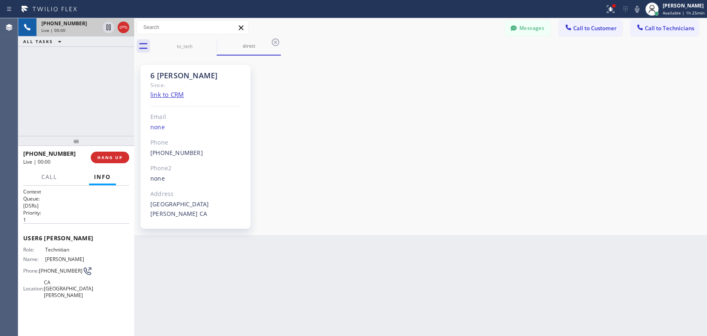
scroll to position [89604, 0]
click at [107, 147] on div at bounding box center [76, 143] width 116 height 10
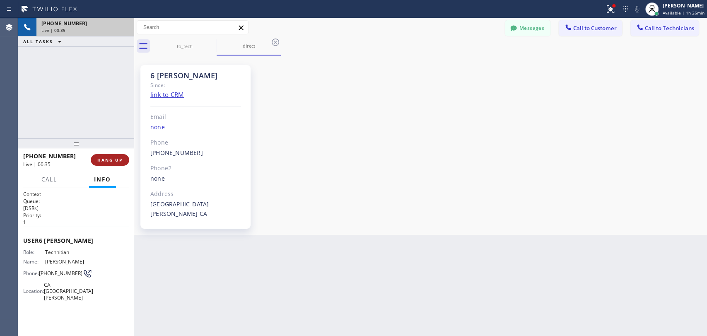
click at [109, 160] on span "HANG UP" at bounding box center [109, 160] width 25 height 6
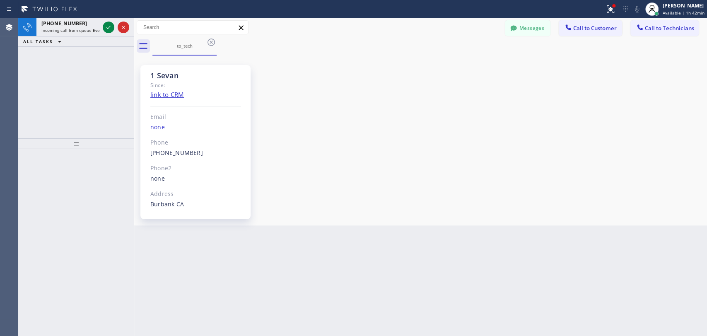
click at [325, 53] on div "to_tech" at bounding box center [429, 46] width 554 height 19
click at [53, 33] on div "[PHONE_NUMBER] Incoming call from queue Everybody" at bounding box center [68, 27] width 65 height 18
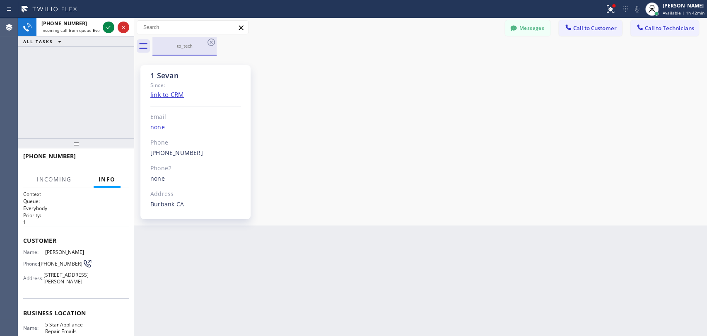
click at [210, 47] on div "to_tech" at bounding box center [184, 46] width 63 height 6
click at [211, 41] on icon at bounding box center [211, 42] width 10 height 10
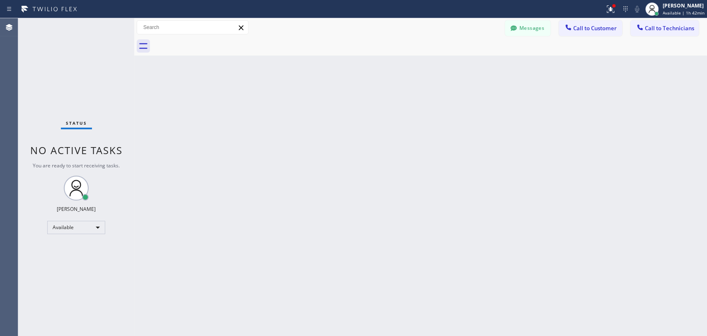
click at [336, 178] on div "Back to Dashboard Change Sender ID Customers Technicians KE [PERSON_NAME] [DATE…" at bounding box center [420, 177] width 573 height 318
click at [170, 133] on div "Back to Dashboard Change Sender ID Customers Technicians KE [PERSON_NAME] [DATE…" at bounding box center [420, 177] width 573 height 318
click at [243, 131] on div "Back to Dashboard Change Sender ID Customers Technicians KE [PERSON_NAME] [DATE…" at bounding box center [420, 177] width 573 height 318
click at [324, 76] on div "Back to Dashboard Change Sender ID Customers Technicians KE [PERSON_NAME] [DATE…" at bounding box center [420, 177] width 573 height 318
click at [467, 91] on div "Back to Dashboard Change Sender ID Customers Technicians KE [PERSON_NAME] [DATE…" at bounding box center [420, 177] width 573 height 318
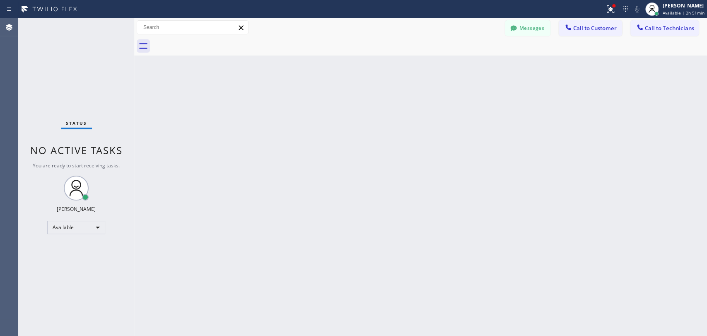
click at [658, 32] on button "Call to Technicians" at bounding box center [664, 28] width 68 height 16
click at [0, 0] on div "Search Technician" at bounding box center [0, 0] width 0 height 0
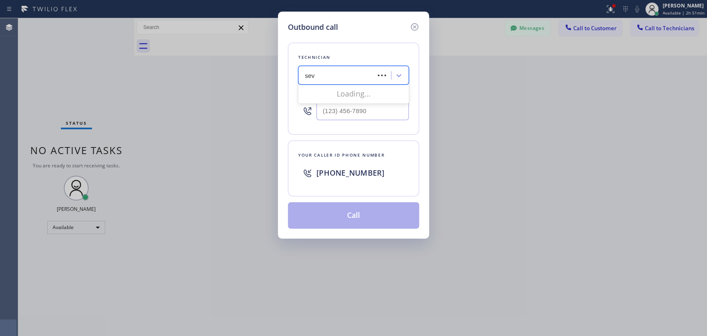
type input "seva"
click at [326, 90] on div "[PERSON_NAME]" at bounding box center [353, 92] width 111 height 15
type input "[PHONE_NUMBER]"
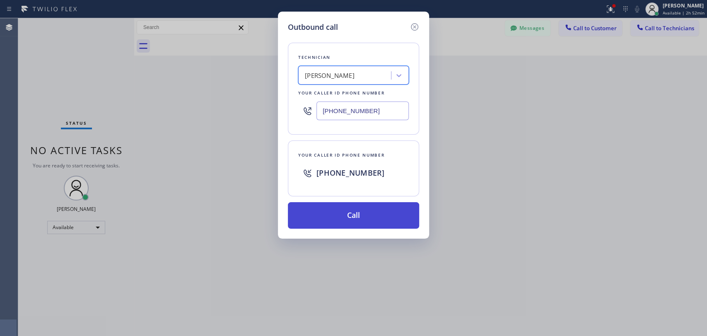
click at [325, 207] on button "Call" at bounding box center [353, 215] width 131 height 26
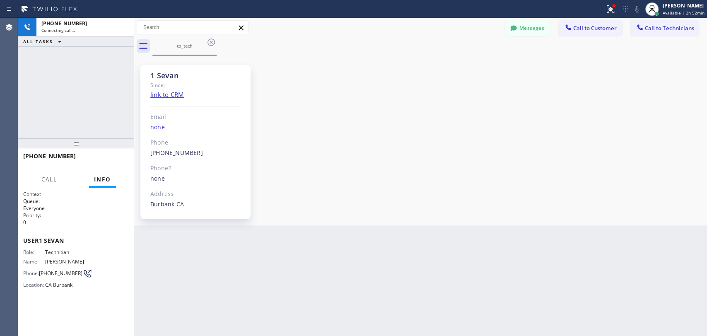
scroll to position [2532, 0]
drag, startPoint x: 193, startPoint y: 81, endPoint x: 145, endPoint y: 71, distance: 48.1
click at [146, 72] on div "1 Sevan Since: link to CRM Email none Phone [PHONE_NUMBER] Outbound call Techni…" at bounding box center [195, 142] width 110 height 154
click at [145, 71] on div "1 Sevan Since: link to CRM Email none Phone [PHONE_NUMBER] Outbound call Techni…" at bounding box center [195, 142] width 110 height 154
drag, startPoint x: 149, startPoint y: 74, endPoint x: 193, endPoint y: 81, distance: 44.1
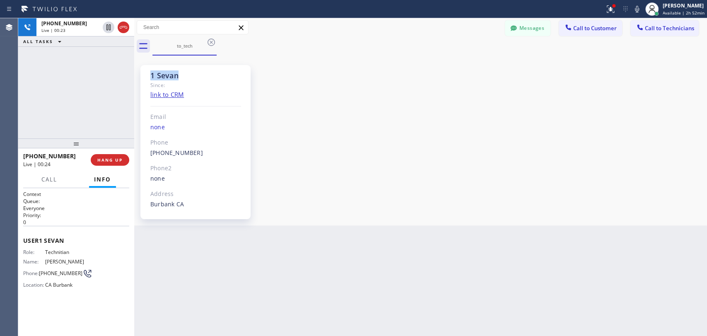
click at [193, 81] on div "1 Sevan Since: link to CRM Email none Phone [PHONE_NUMBER] Outbound call Techni…" at bounding box center [195, 142] width 110 height 154
click at [193, 81] on div "Since:" at bounding box center [195, 85] width 91 height 10
drag, startPoint x: 193, startPoint y: 81, endPoint x: 152, endPoint y: 77, distance: 41.2
click at [152, 77] on div "1 Sevan Since: link to CRM Email none Phone [PHONE_NUMBER] Outbound call Techni…" at bounding box center [195, 142] width 110 height 154
click at [152, 77] on div "1 Sevan" at bounding box center [195, 76] width 91 height 10
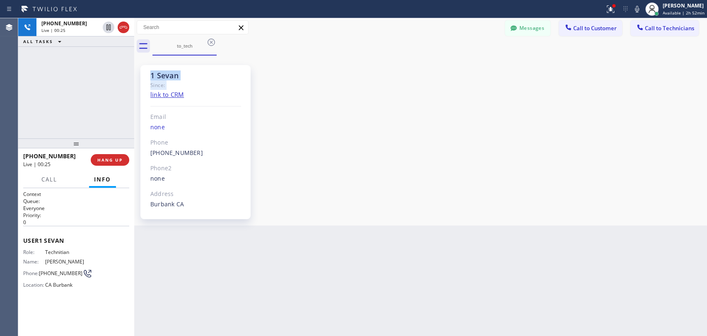
drag, startPoint x: 152, startPoint y: 77, endPoint x: 206, endPoint y: 87, distance: 55.1
click at [206, 87] on div "1 Sevan Since: link to CRM Email none Phone [PHONE_NUMBER] Outbound call Techni…" at bounding box center [195, 142] width 110 height 154
click at [206, 87] on div "Since:" at bounding box center [195, 85] width 91 height 10
drag, startPoint x: 191, startPoint y: 83, endPoint x: 149, endPoint y: 77, distance: 42.6
click at [149, 77] on div "1 Sevan Since: link to CRM Email none Phone [PHONE_NUMBER] Outbound call Techni…" at bounding box center [195, 142] width 110 height 154
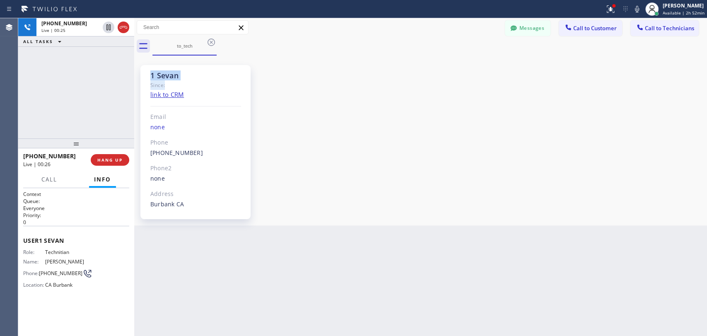
click at [148, 77] on div "1 Sevan Since: link to CRM Email none Phone [PHONE_NUMBER] Outbound call Techni…" at bounding box center [195, 142] width 110 height 154
drag, startPoint x: 148, startPoint y: 77, endPoint x: 183, endPoint y: 81, distance: 35.4
click at [183, 81] on div "1 Sevan Since: link to CRM Email none Phone [PHONE_NUMBER] Outbound call Techni…" at bounding box center [195, 142] width 110 height 154
click at [183, 81] on div "Since:" at bounding box center [195, 85] width 91 height 10
drag, startPoint x: 181, startPoint y: 81, endPoint x: 141, endPoint y: 74, distance: 40.4
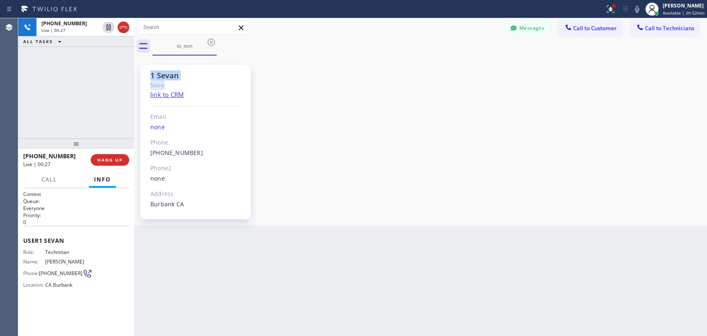
click at [141, 74] on div "1 Sevan Since: link to CRM Email none Phone [PHONE_NUMBER] Outbound call Techni…" at bounding box center [195, 142] width 110 height 154
drag, startPoint x: 141, startPoint y: 74, endPoint x: 192, endPoint y: 84, distance: 52.0
click at [192, 84] on div "1 Sevan Since: link to CRM Email none Phone [PHONE_NUMBER] Outbound call Techni…" at bounding box center [195, 142] width 110 height 154
click at [192, 84] on div "Since:" at bounding box center [195, 85] width 91 height 10
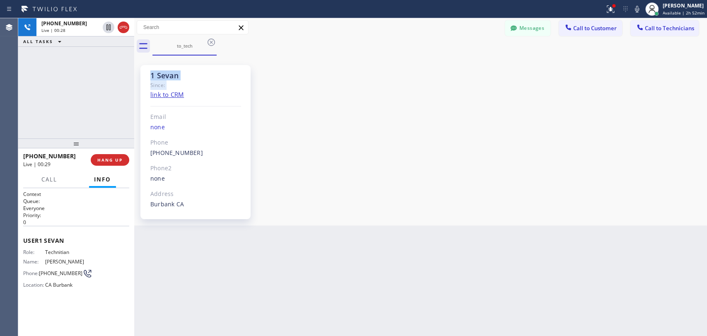
drag, startPoint x: 192, startPoint y: 84, endPoint x: 147, endPoint y: 75, distance: 45.6
click at [147, 75] on div "1 Sevan Since: link to CRM Email none Phone [PHONE_NUMBER] Outbound call Techni…" at bounding box center [195, 142] width 110 height 154
click at [167, 65] on div "1 Sevan Since: link to CRM Email none Phone [PHONE_NUMBER] Outbound call Techni…" at bounding box center [195, 142] width 110 height 154
click at [166, 71] on div "1 Sevan" at bounding box center [195, 76] width 91 height 10
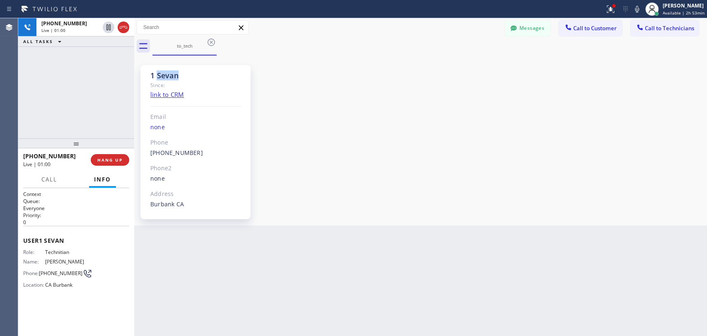
click at [166, 71] on div "1 Sevan" at bounding box center [195, 76] width 91 height 10
click at [159, 71] on div "1 Sevan" at bounding box center [195, 76] width 91 height 10
drag, startPoint x: 153, startPoint y: 73, endPoint x: 203, endPoint y: 74, distance: 50.5
click at [203, 74] on div "1 Sevan" at bounding box center [195, 76] width 91 height 10
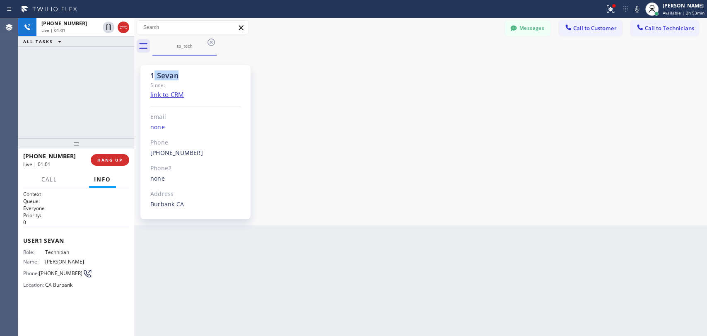
click at [203, 74] on div "1 Sevan" at bounding box center [195, 76] width 91 height 10
drag, startPoint x: 150, startPoint y: 81, endPoint x: 145, endPoint y: 74, distance: 8.0
click at [145, 74] on div "1 Sevan Since: link to CRM Email none Phone [PHONE_NUMBER] Outbound call Techni…" at bounding box center [195, 142] width 110 height 154
drag, startPoint x: 145, startPoint y: 74, endPoint x: 197, endPoint y: 77, distance: 52.3
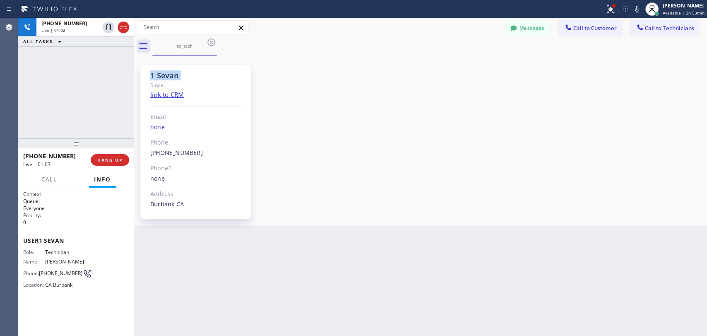
click at [197, 77] on div "1 Sevan Since: link to CRM Email none Phone [PHONE_NUMBER] Outbound call Techni…" at bounding box center [195, 142] width 110 height 154
click at [197, 77] on div "1 Sevan" at bounding box center [195, 76] width 91 height 10
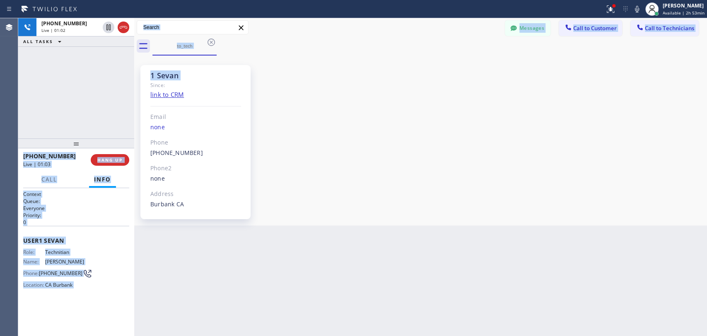
drag, startPoint x: 197, startPoint y: 77, endPoint x: 129, endPoint y: 75, distance: 68.8
click at [129, 75] on div "[PHONE_NUMBER] Live | 01:02 ALL TASKS ALL TASKS ACTIVE TASKS TASKS IN WRAP UP […" at bounding box center [362, 177] width 689 height 318
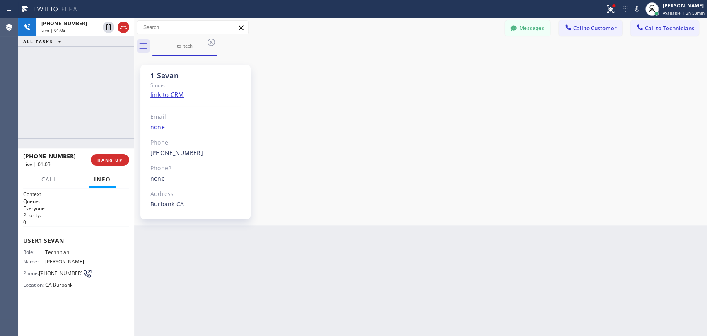
click at [129, 75] on div "[PHONE_NUMBER] Live | 01:03 ALL TASKS ALL TASKS ACTIVE TASKS TASKS IN WRAP UP" at bounding box center [76, 78] width 116 height 120
drag, startPoint x: 166, startPoint y: 83, endPoint x: 149, endPoint y: 75, distance: 18.3
click at [149, 75] on div "1 Sevan Since: link to CRM Email none Phone [PHONE_NUMBER] Outbound call Techni…" at bounding box center [195, 142] width 110 height 154
drag, startPoint x: 149, startPoint y: 75, endPoint x: 188, endPoint y: 91, distance: 41.1
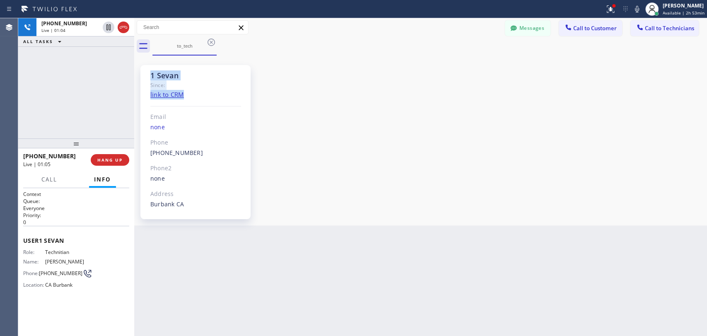
click at [188, 91] on div "1 Sevan Since: link to CRM Email none Phone [PHONE_NUMBER] Outbound call Techni…" at bounding box center [195, 142] width 110 height 154
click at [189, 84] on div "Since:" at bounding box center [195, 85] width 91 height 10
drag, startPoint x: 186, startPoint y: 84, endPoint x: 144, endPoint y: 76, distance: 43.0
click at [144, 76] on div "1 Sevan Since: link to CRM Email none Phone [PHONE_NUMBER] Outbound call Techni…" at bounding box center [195, 142] width 110 height 154
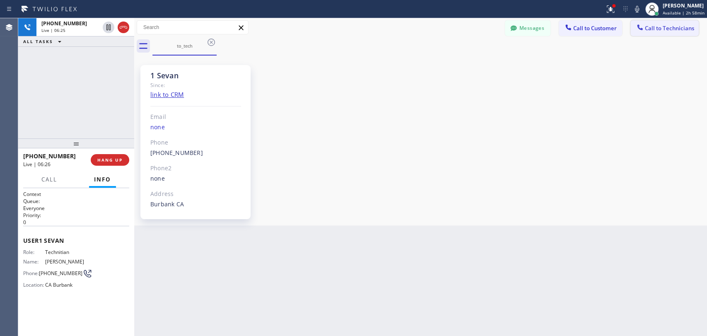
click at [644, 30] on div at bounding box center [640, 28] width 10 height 10
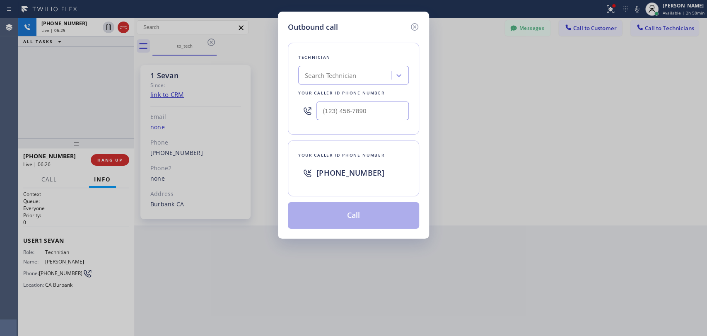
click at [323, 60] on div "Technician" at bounding box center [353, 57] width 111 height 9
click at [334, 75] on div "Search Technician" at bounding box center [330, 76] width 51 height 10
type input "[PERSON_NAME]"
click at [331, 89] on div "[PERSON_NAME]" at bounding box center [353, 92] width 111 height 15
type input "[PHONE_NUMBER]"
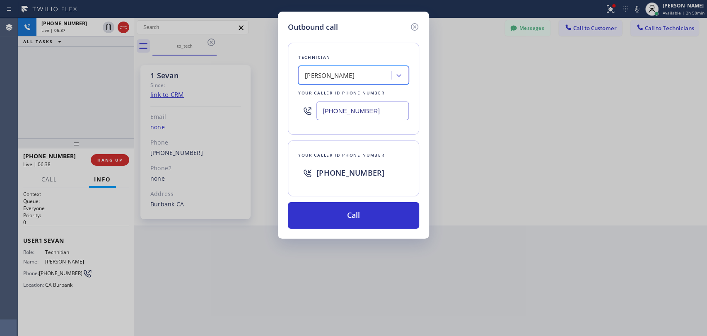
click at [366, 109] on input "[PHONE_NUMBER]" at bounding box center [362, 110] width 92 height 19
click at [108, 164] on div "Outbound call Technician [PERSON_NAME] Your caller id phone number [PHONE_NUMBE…" at bounding box center [353, 168] width 707 height 336
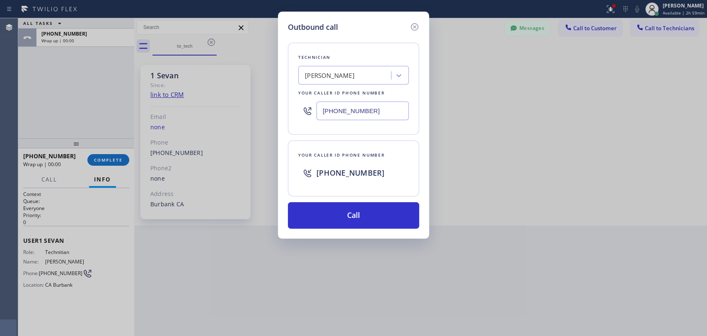
click at [404, 23] on div "Outbound call" at bounding box center [353, 27] width 131 height 11
click at [409, 23] on div at bounding box center [414, 27] width 10 height 11
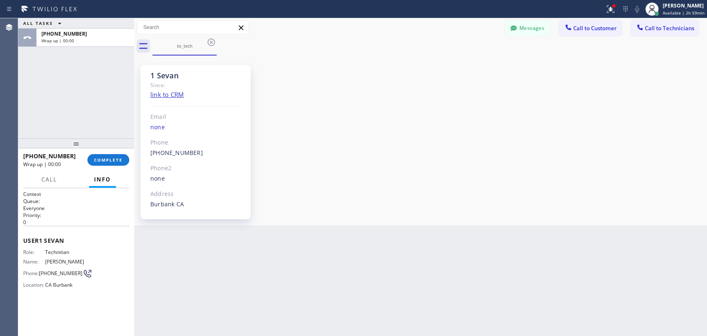
click at [410, 24] on div "Messages Call to Customer Call to Technicians Outbound call Location [GEOGRAPHI…" at bounding box center [420, 27] width 573 height 14
click at [73, 159] on div "[PHONE_NUMBER]" at bounding box center [52, 156] width 58 height 8
drag, startPoint x: 89, startPoint y: 159, endPoint x: 98, endPoint y: 149, distance: 13.2
click at [90, 159] on button "COMPLETE" at bounding box center [108, 160] width 42 height 12
click at [104, 140] on div at bounding box center [76, 143] width 116 height 10
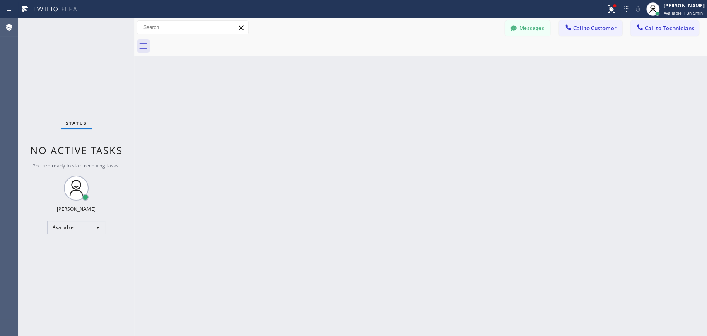
click at [600, 90] on div "Back to Dashboard Change Sender ID Customers Technicians KE [PERSON_NAME] [DATE…" at bounding box center [420, 177] width 573 height 318
drag, startPoint x: 509, startPoint y: 158, endPoint x: 475, endPoint y: 162, distance: 33.8
click at [509, 158] on div "Back to Dashboard Change Sender ID Customers Technicians KE [PERSON_NAME] [DATE…" at bounding box center [420, 177] width 573 height 318
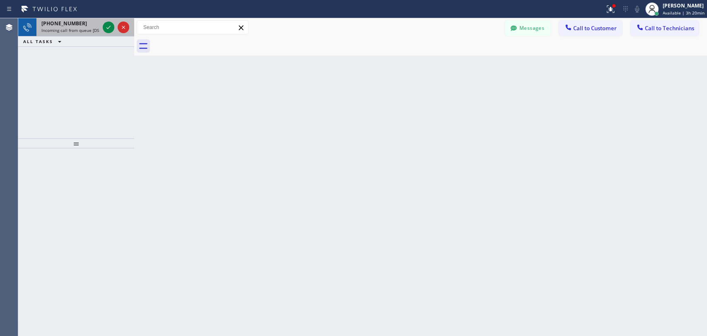
drag, startPoint x: 72, startPoint y: 32, endPoint x: 95, endPoint y: 27, distance: 23.6
click at [72, 32] on span "Incoming call from queue [DSRs]" at bounding box center [72, 30] width 63 height 6
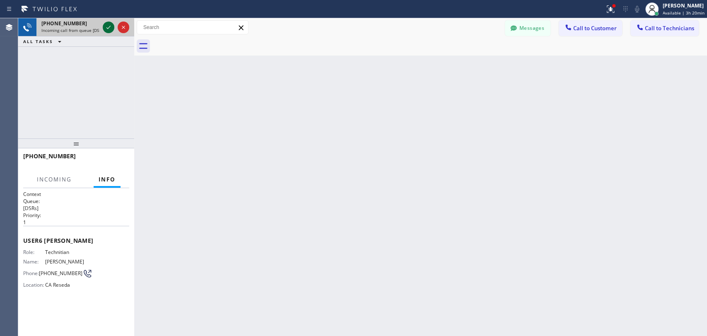
click at [106, 25] on icon at bounding box center [109, 27] width 10 height 10
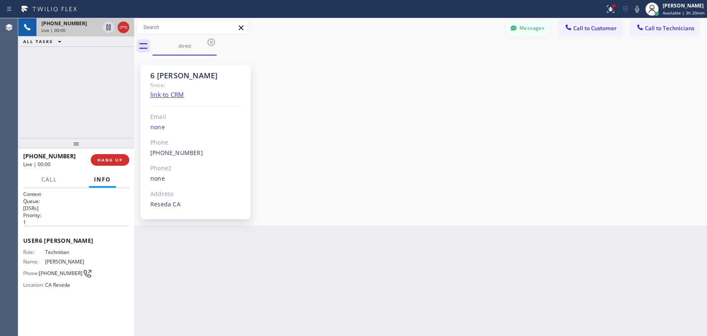
scroll to position [67772, 0]
drag, startPoint x: 160, startPoint y: 70, endPoint x: 154, endPoint y: 70, distance: 5.4
click at [154, 71] on div "6 [PERSON_NAME]" at bounding box center [195, 76] width 91 height 10
drag, startPoint x: 149, startPoint y: 71, endPoint x: 200, endPoint y: 75, distance: 51.5
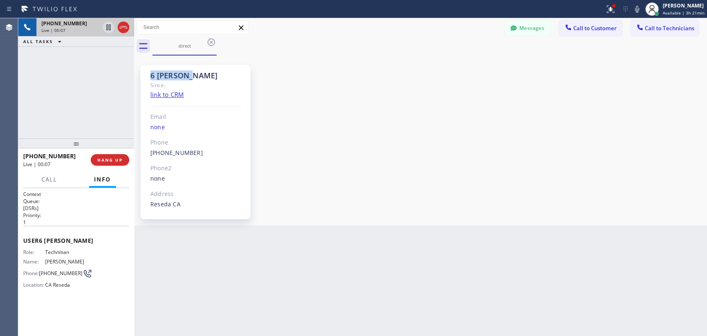
click at [200, 75] on div "6 [PERSON_NAME] Since: link to CRM Email none Phone [PHONE_NUMBER] Outbound cal…" at bounding box center [195, 142] width 110 height 154
click at [200, 75] on div "6 [PERSON_NAME]" at bounding box center [195, 76] width 91 height 10
drag, startPoint x: 187, startPoint y: 74, endPoint x: 148, endPoint y: 75, distance: 38.9
click at [148, 75] on div "6 [PERSON_NAME] Since: link to CRM Email none Phone [PHONE_NUMBER] Outbound cal…" at bounding box center [195, 142] width 110 height 154
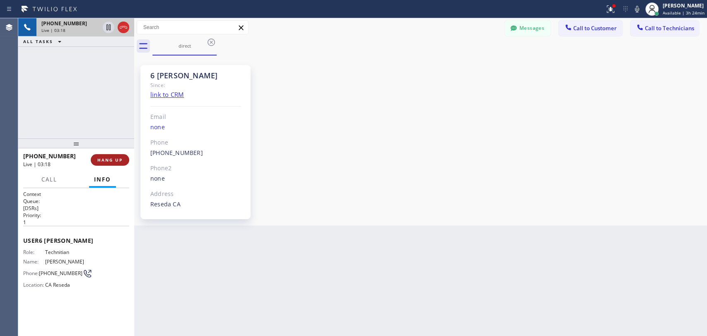
click at [104, 159] on span "HANG UP" at bounding box center [109, 160] width 25 height 6
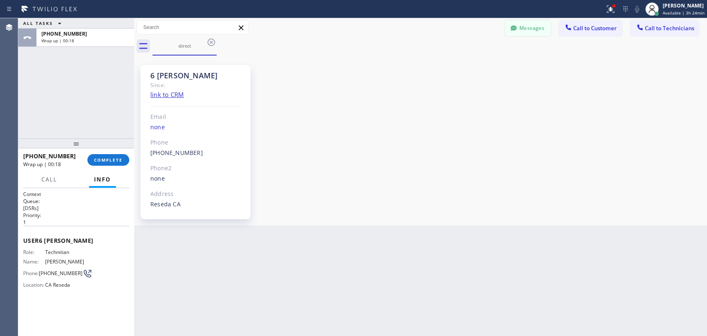
click at [510, 31] on icon at bounding box center [513, 28] width 8 height 8
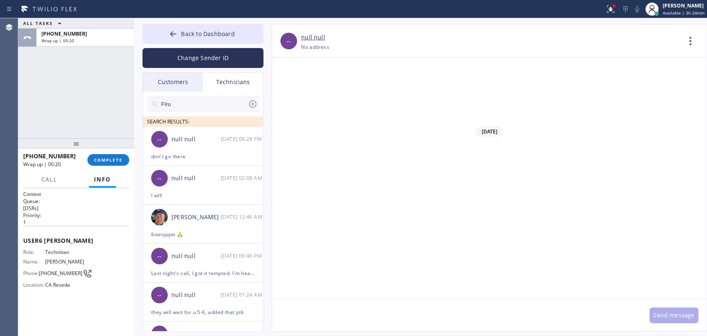
click at [212, 103] on input "FIru" at bounding box center [203, 104] width 87 height 17
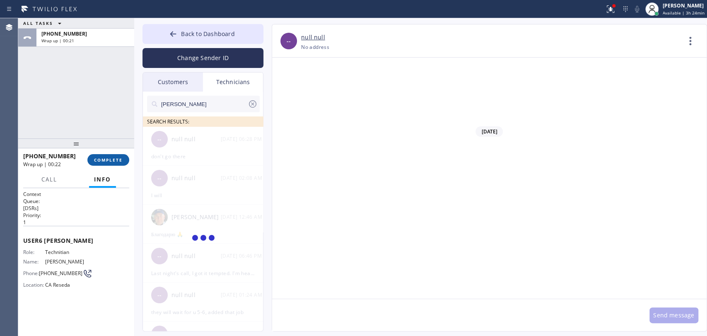
type input "[PERSON_NAME]"
click at [113, 159] on span "COMPLETE" at bounding box center [108, 160] width 29 height 6
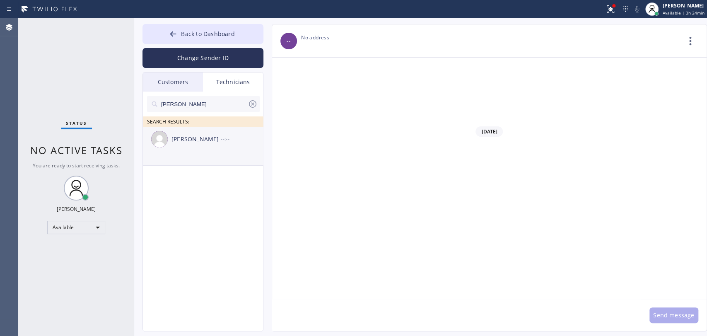
click at [202, 149] on div "[PERSON_NAME] --:--" at bounding box center [203, 139] width 121 height 25
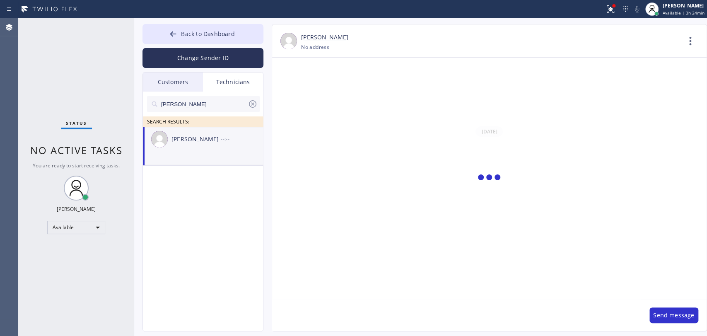
click at [297, 313] on textarea at bounding box center [456, 315] width 369 height 32
paste textarea "[URL][DOMAIN_NAME]"
type textarea "[URL][DOMAIN_NAME]"
click at [188, 34] on span "Back to Dashboard" at bounding box center [207, 34] width 53 height 8
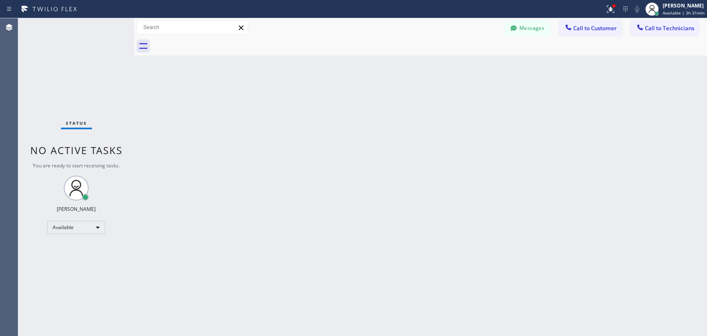
click at [341, 87] on div "Back to Dashboard Change Sender ID Customers Technicians KE [PERSON_NAME] [DATE…" at bounding box center [420, 177] width 573 height 318
drag, startPoint x: 664, startPoint y: 28, endPoint x: 374, endPoint y: 72, distance: 292.6
click at [664, 28] on span "Call to Technicians" at bounding box center [669, 27] width 49 height 7
click at [0, 0] on div "Search Technician" at bounding box center [0, 0] width 0 height 0
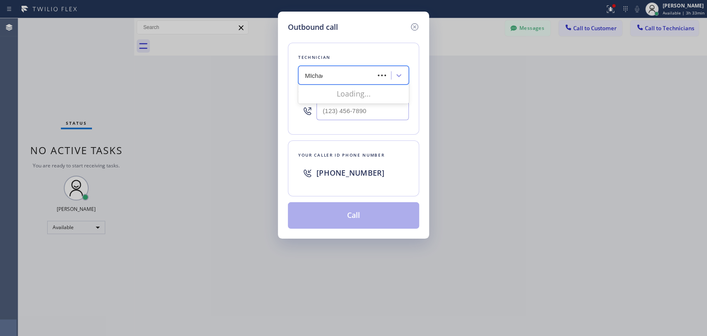
type input "[PERSON_NAME]"
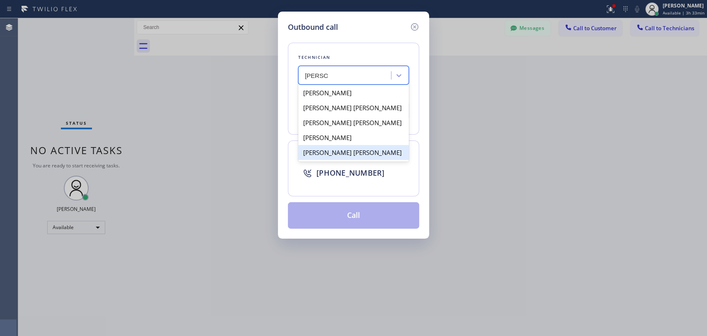
click at [329, 153] on div "[PERSON_NAME] [PERSON_NAME]" at bounding box center [353, 152] width 111 height 15
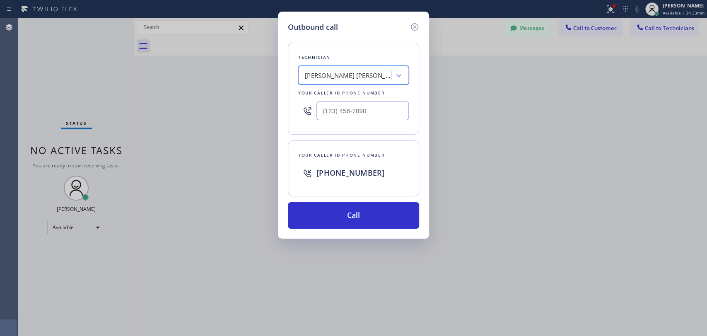
type input "[PHONE_NUMBER]"
click at [325, 223] on button "Call" at bounding box center [353, 215] width 131 height 26
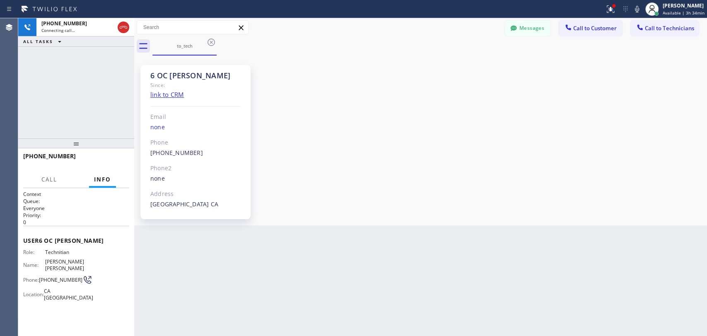
click at [162, 74] on div "6 OC [PERSON_NAME]" at bounding box center [195, 76] width 91 height 10
click at [166, 72] on div "6 OC [PERSON_NAME]" at bounding box center [195, 76] width 91 height 10
click at [110, 63] on div "[PHONE_NUMBER] Connecting call… ALL TASKS ALL TASKS ACTIVE TASKS TASKS IN WRAP …" at bounding box center [76, 78] width 116 height 120
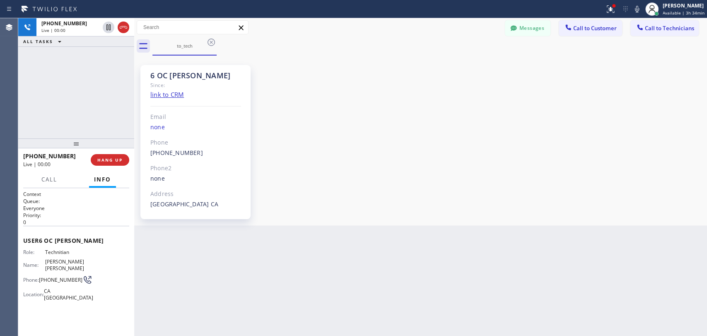
click at [111, 148] on div at bounding box center [76, 143] width 116 height 10
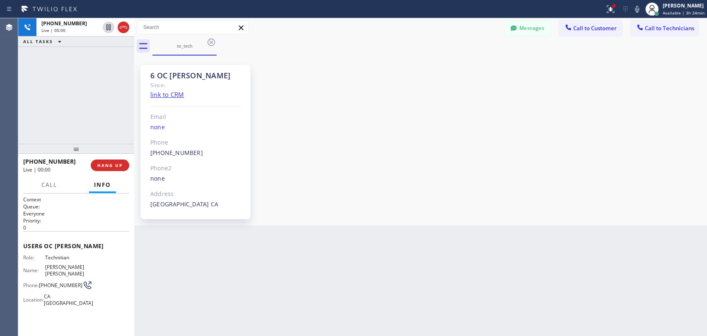
click at [111, 154] on div at bounding box center [76, 149] width 116 height 10
click at [112, 165] on span "HANG UP" at bounding box center [109, 165] width 25 height 6
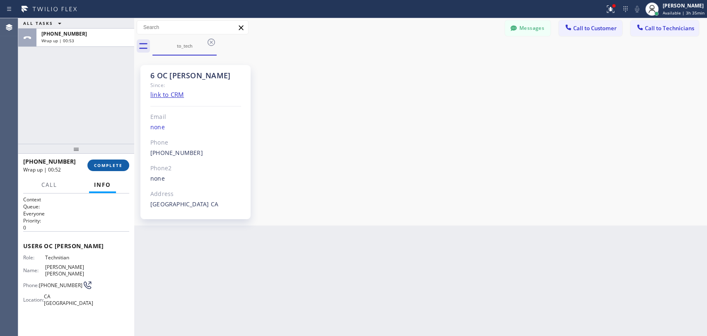
click at [96, 165] on span "COMPLETE" at bounding box center [108, 165] width 29 height 6
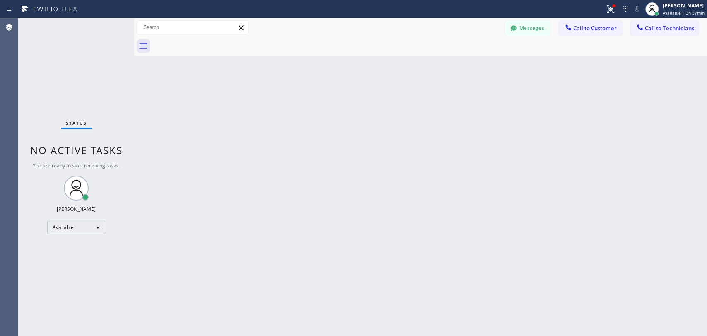
click at [398, 81] on div "Back to Dashboard Change Sender ID Customers Technicians KE [PERSON_NAME] [DATE…" at bounding box center [420, 177] width 573 height 318
click at [250, 198] on div "Back to Dashboard Change Sender ID Customers Technicians KE [PERSON_NAME] [DATE…" at bounding box center [420, 177] width 573 height 318
click at [421, 114] on div "Back to Dashboard Change Sender ID Customers Technicians KE [PERSON_NAME] [DATE…" at bounding box center [420, 177] width 573 height 318
click at [389, 104] on div "Back to Dashboard Change Sender ID Customers Technicians KE [PERSON_NAME] [DATE…" at bounding box center [420, 177] width 573 height 318
click at [420, 99] on div "Back to Dashboard Change Sender ID Customers Technicians KE [PERSON_NAME] [DATE…" at bounding box center [420, 177] width 573 height 318
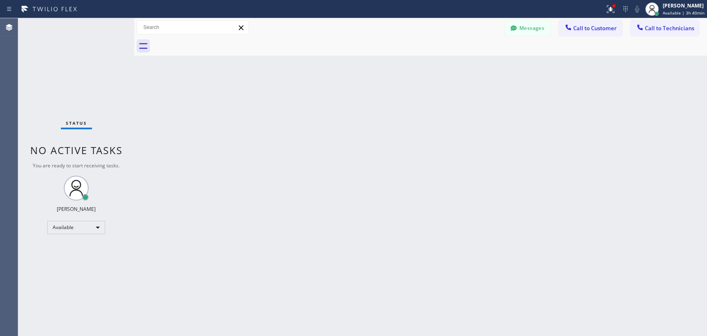
click at [390, 150] on div "Back to Dashboard Change Sender ID Customers Technicians KE [PERSON_NAME] [DATE…" at bounding box center [420, 177] width 573 height 318
drag, startPoint x: 277, startPoint y: 228, endPoint x: 199, endPoint y: 219, distance: 77.9
click at [277, 228] on div "Back to Dashboard Change Sender ID Customers Technicians KE [PERSON_NAME] [DATE…" at bounding box center [420, 177] width 573 height 318
